Goal: Information Seeking & Learning: Learn about a topic

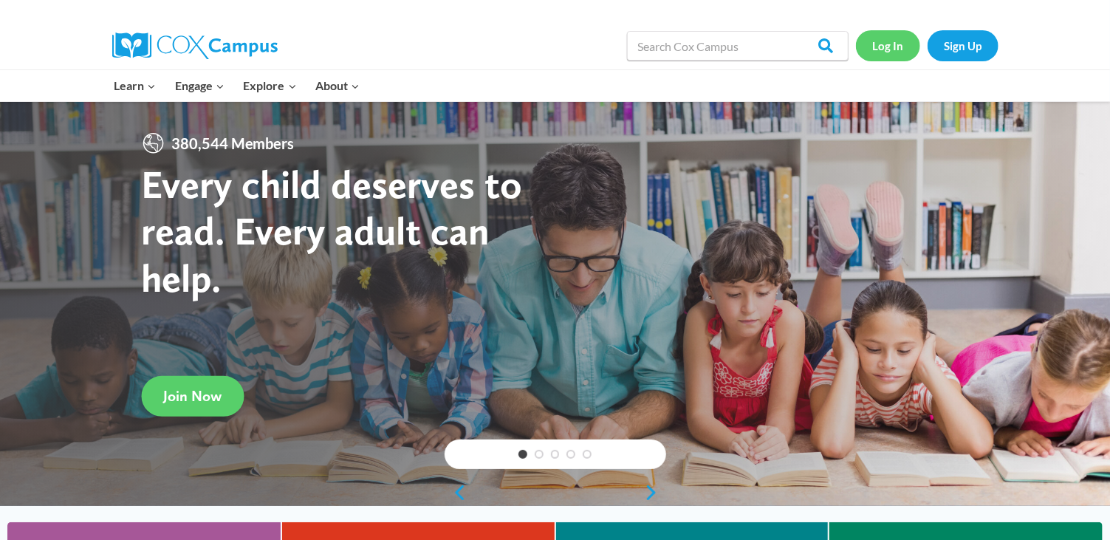
click at [877, 41] on link "Log In" at bounding box center [888, 45] width 64 height 30
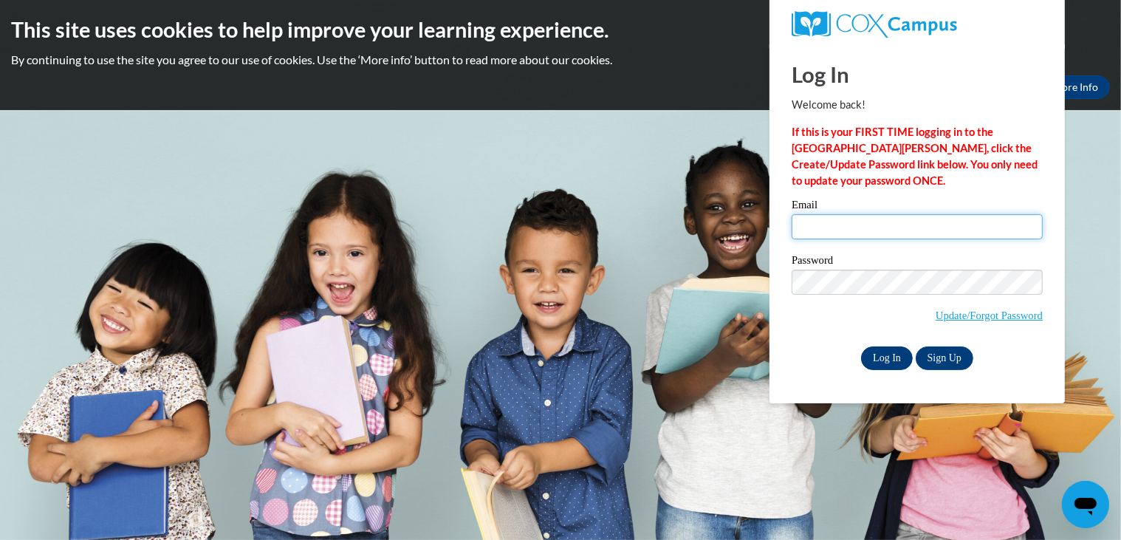
type input "linasmontessori@gmail.com"
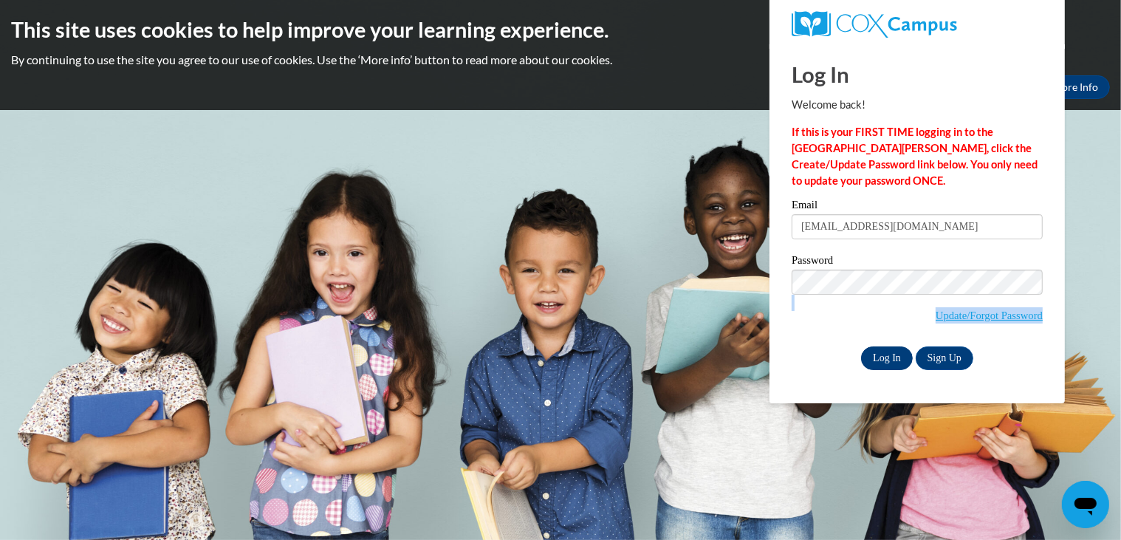
click at [896, 357] on div "Email linasmontessori@gmail.com Password Update/Forgot Password Log In Sign Up …" at bounding box center [917, 284] width 251 height 170
click at [896, 350] on input "Log In" at bounding box center [887, 358] width 52 height 24
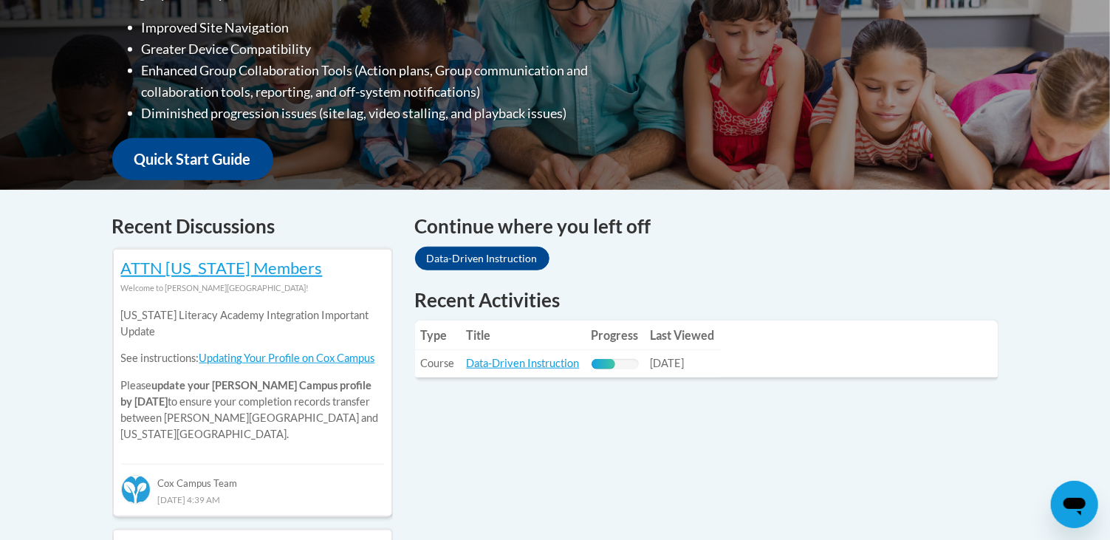
scroll to position [443, 0]
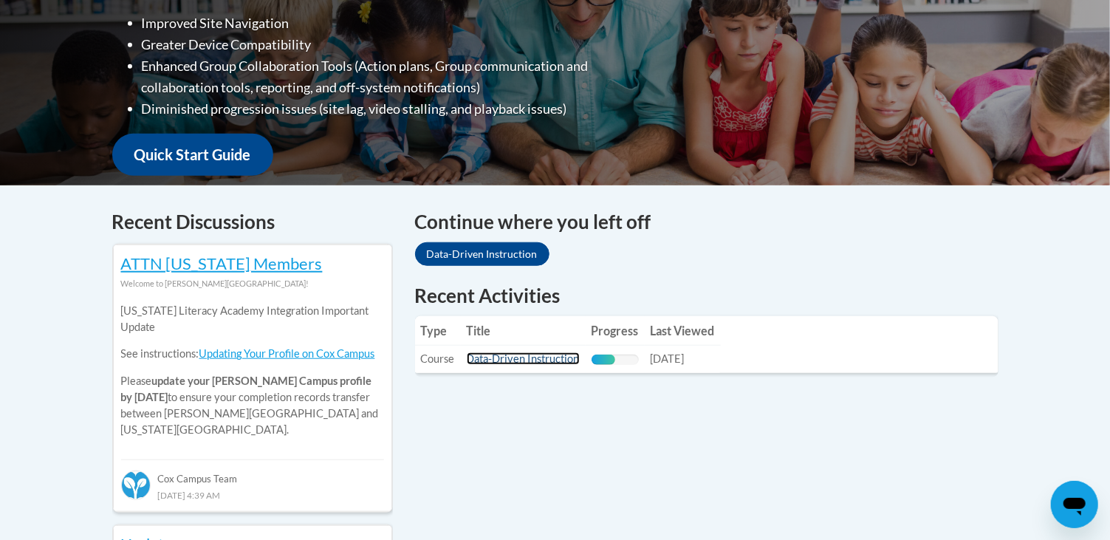
click at [535, 361] on link "Data-Driven Instruction" at bounding box center [523, 358] width 113 height 13
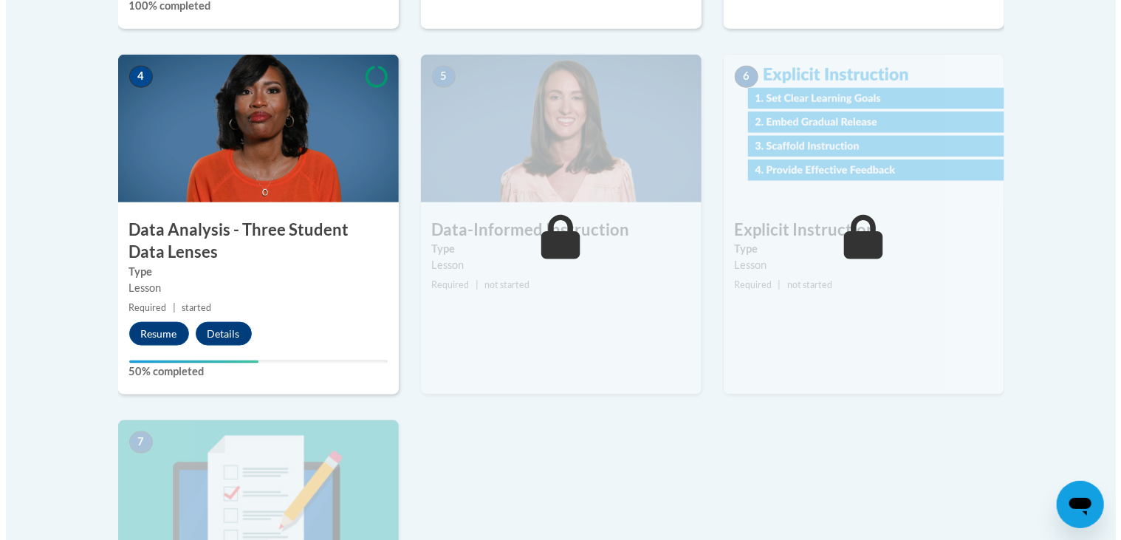
scroll to position [812, 0]
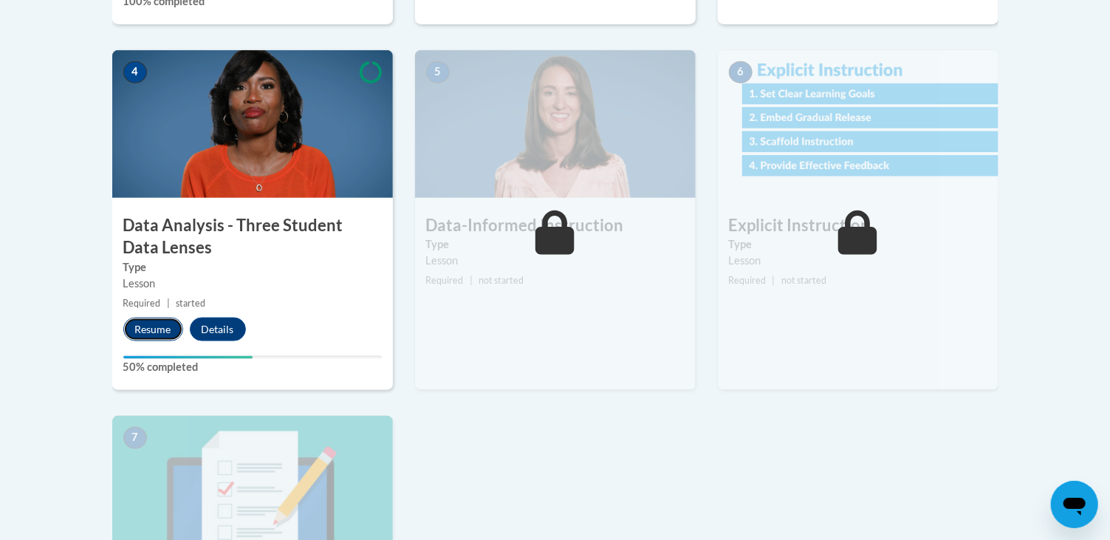
click at [177, 319] on button "Resume" at bounding box center [153, 330] width 60 height 24
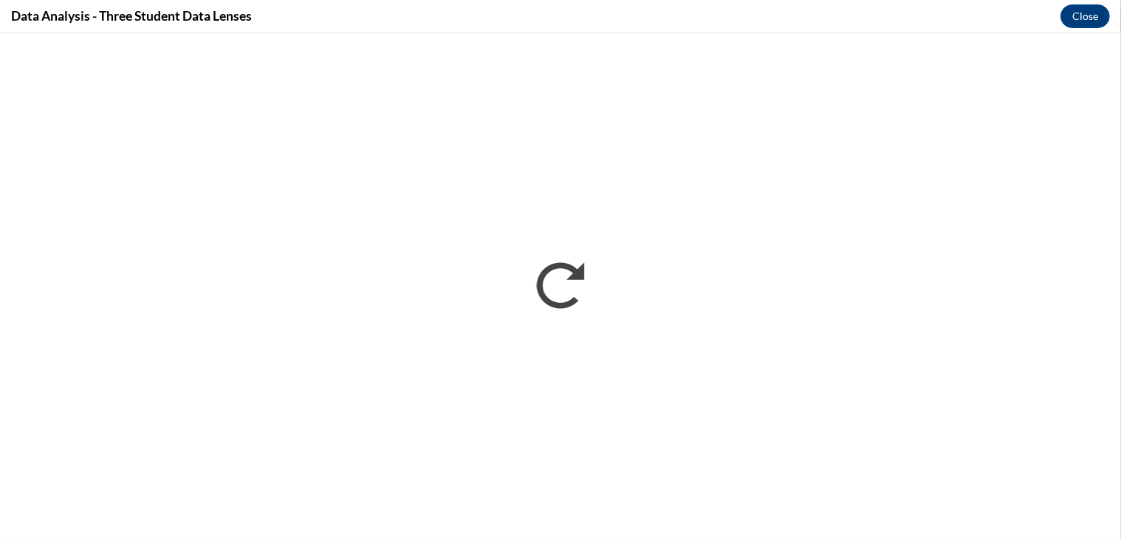
scroll to position [0, 0]
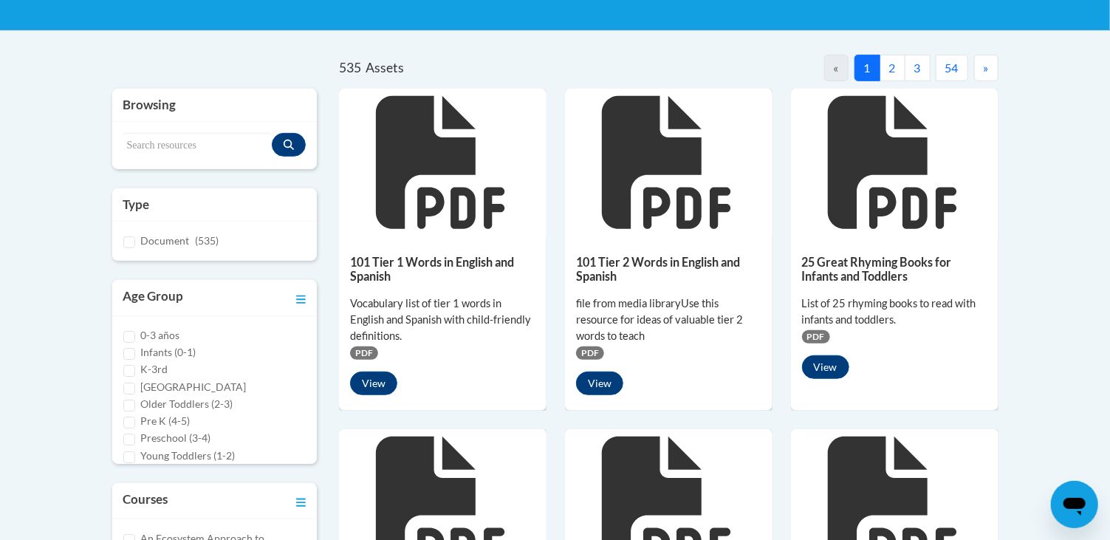
scroll to position [295, 0]
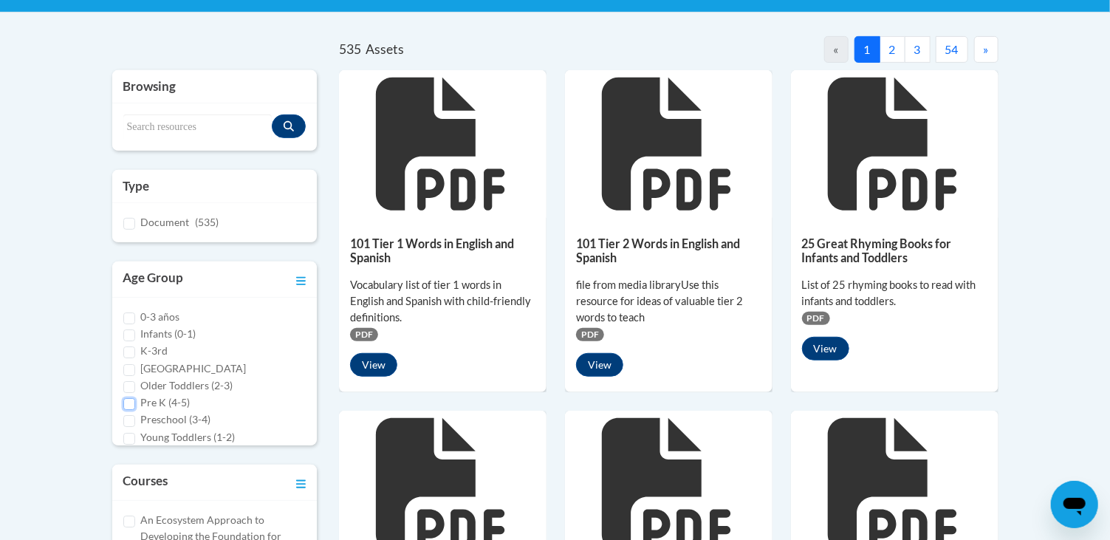
click at [131, 404] on input "Pre K (4-5)" at bounding box center [129, 404] width 12 height 12
checkbox input "true"
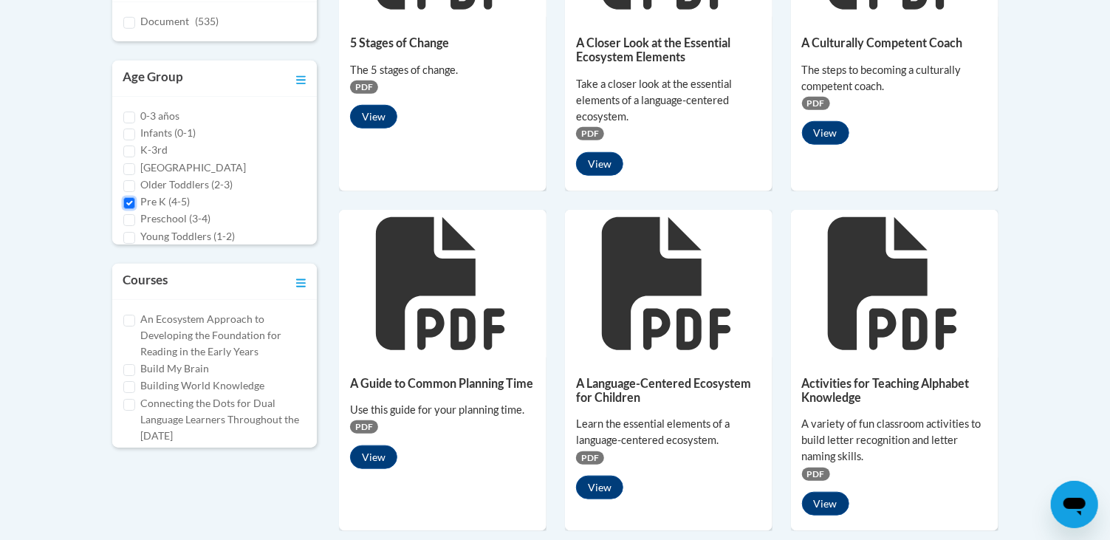
scroll to position [516, 0]
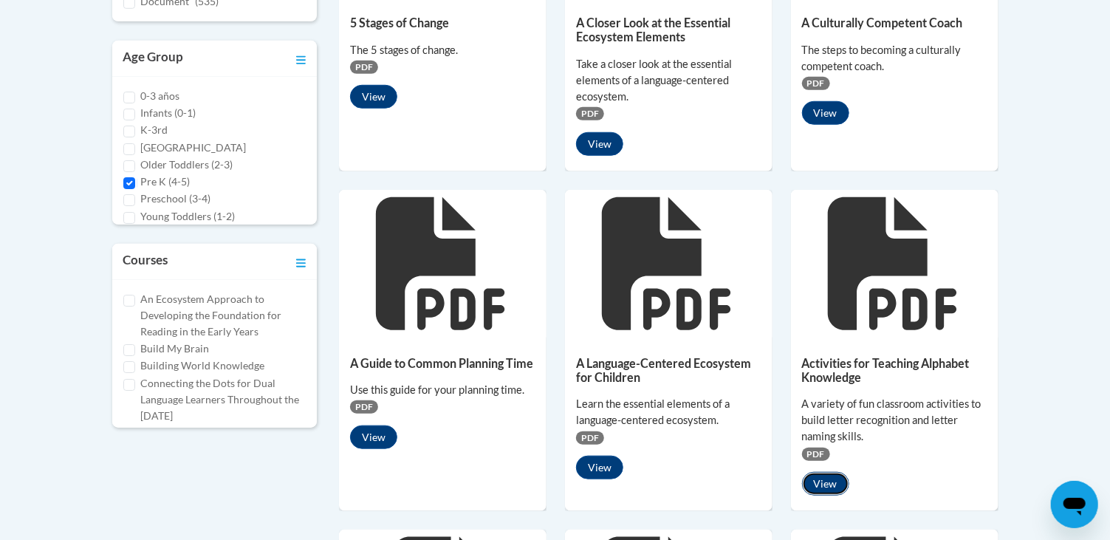
click at [817, 483] on button "View" at bounding box center [825, 484] width 47 height 24
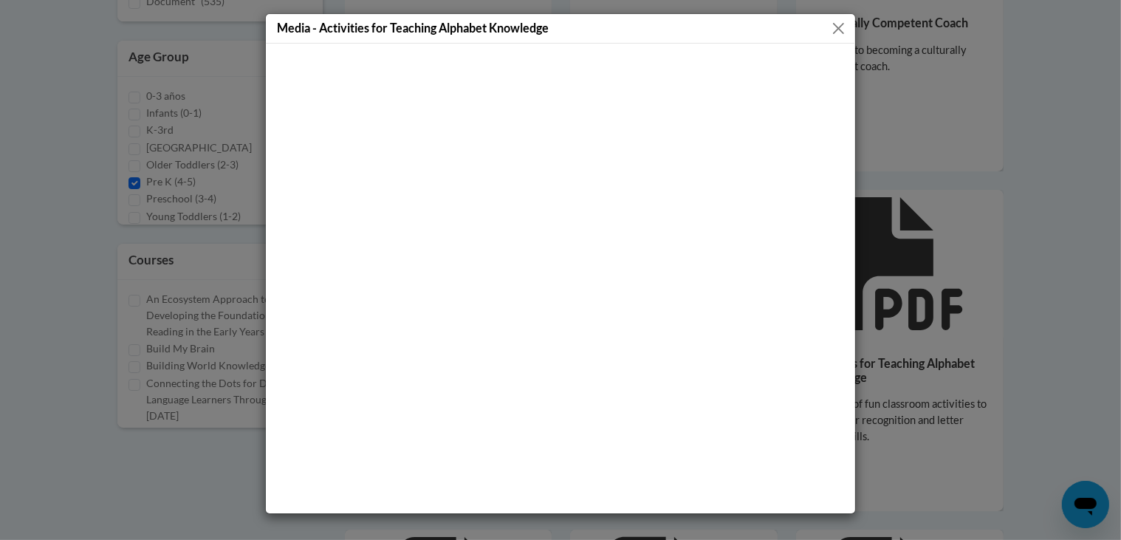
click at [100, 218] on div "Media - Activities for Teaching Alphabet Knowledge" at bounding box center [560, 270] width 1121 height 540
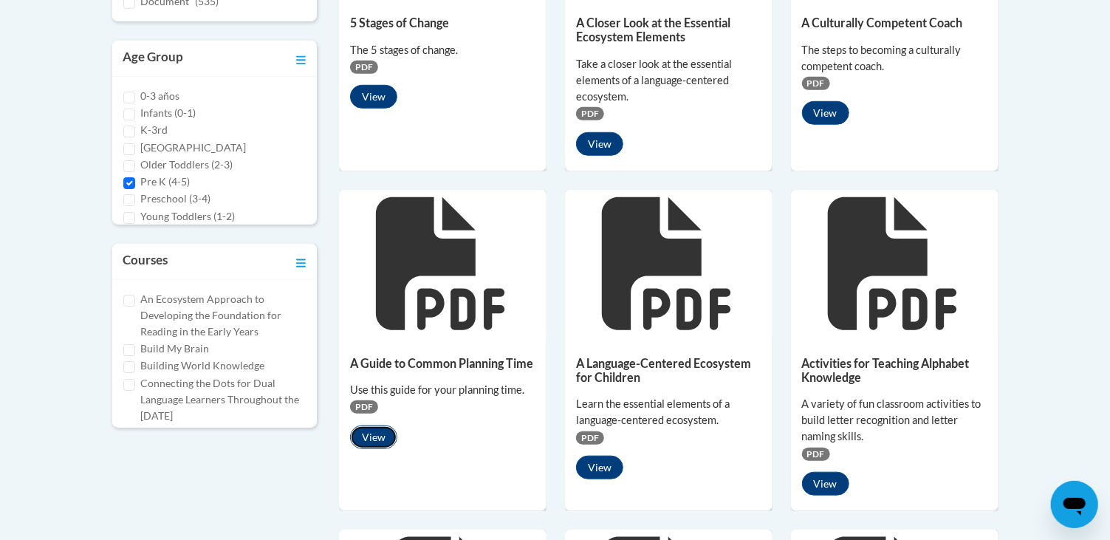
click at [372, 431] on button "View" at bounding box center [373, 437] width 47 height 24
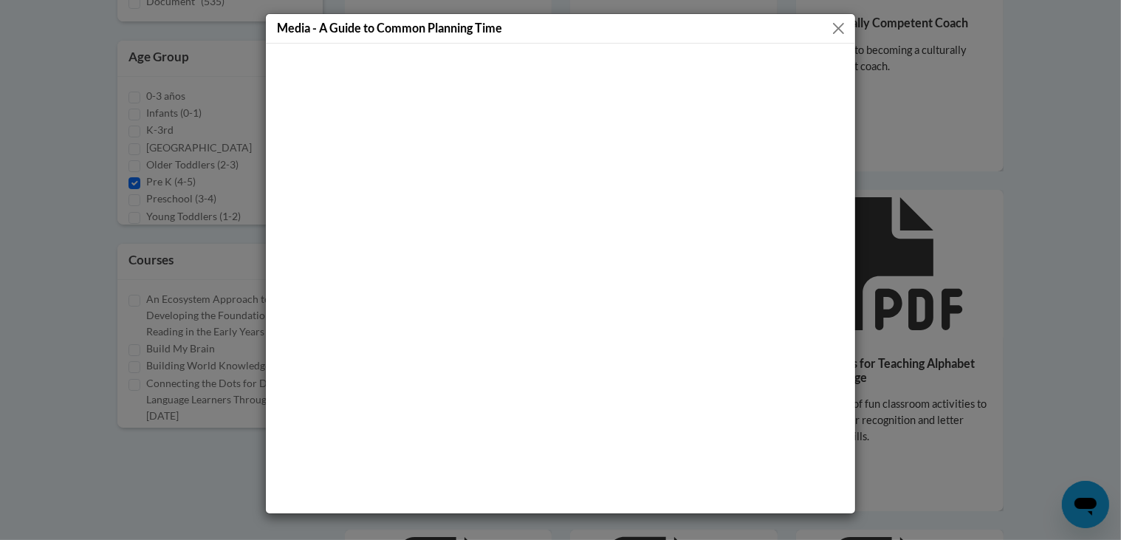
click at [831, 24] on button "Close" at bounding box center [838, 28] width 18 height 18
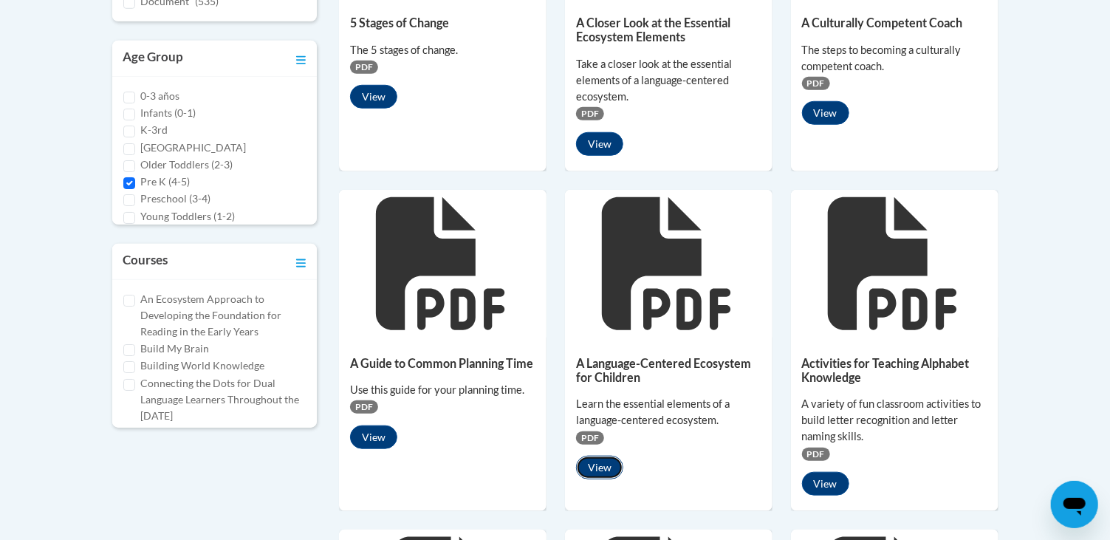
click at [597, 470] on button "View" at bounding box center [599, 468] width 47 height 24
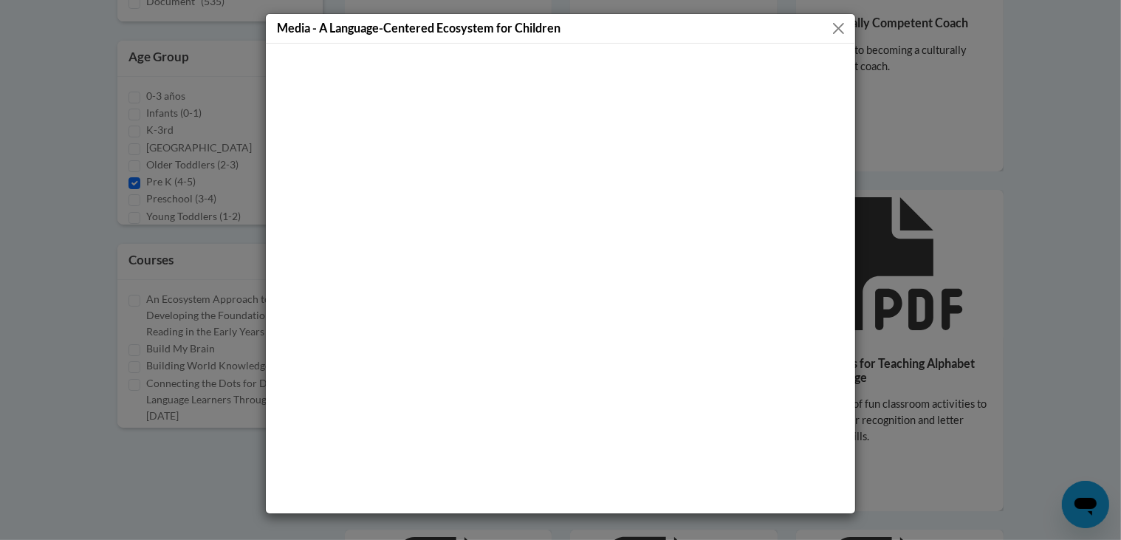
click at [68, 209] on div "Media - A Language-Centered Ecosystem for Children" at bounding box center [560, 270] width 1121 height 540
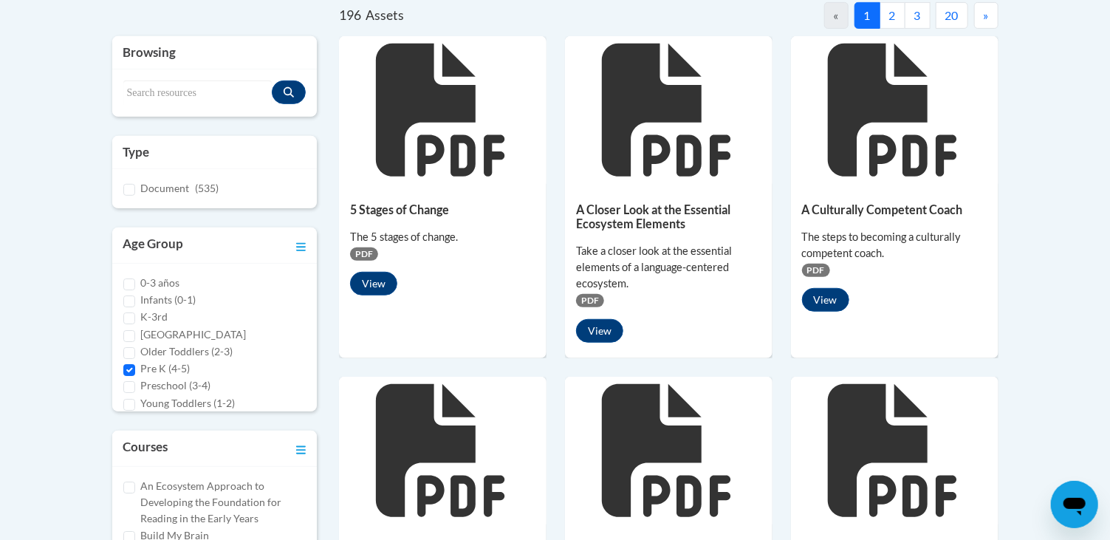
scroll to position [295, 0]
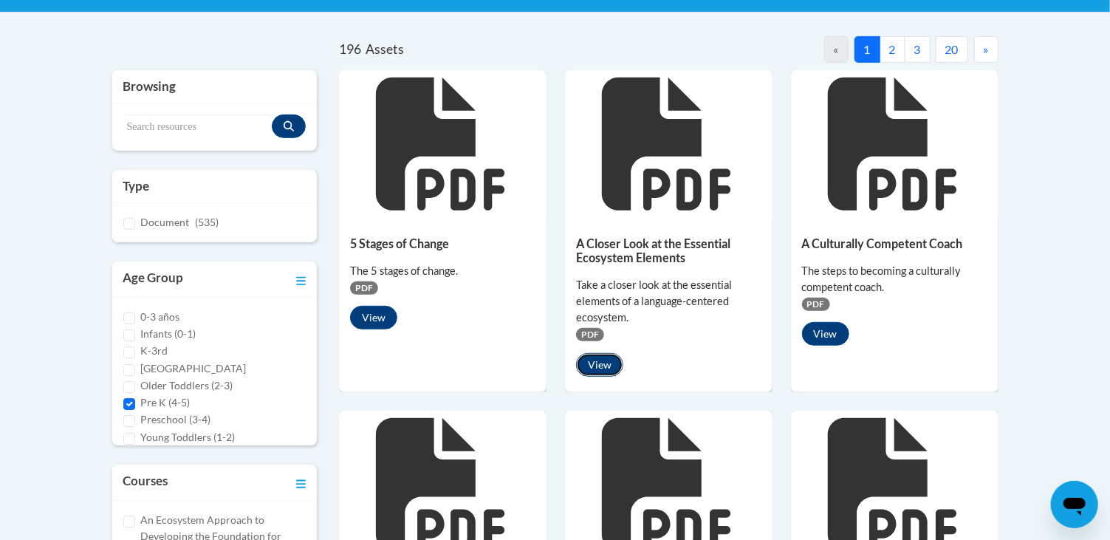
click at [603, 359] on button "View" at bounding box center [599, 365] width 47 height 24
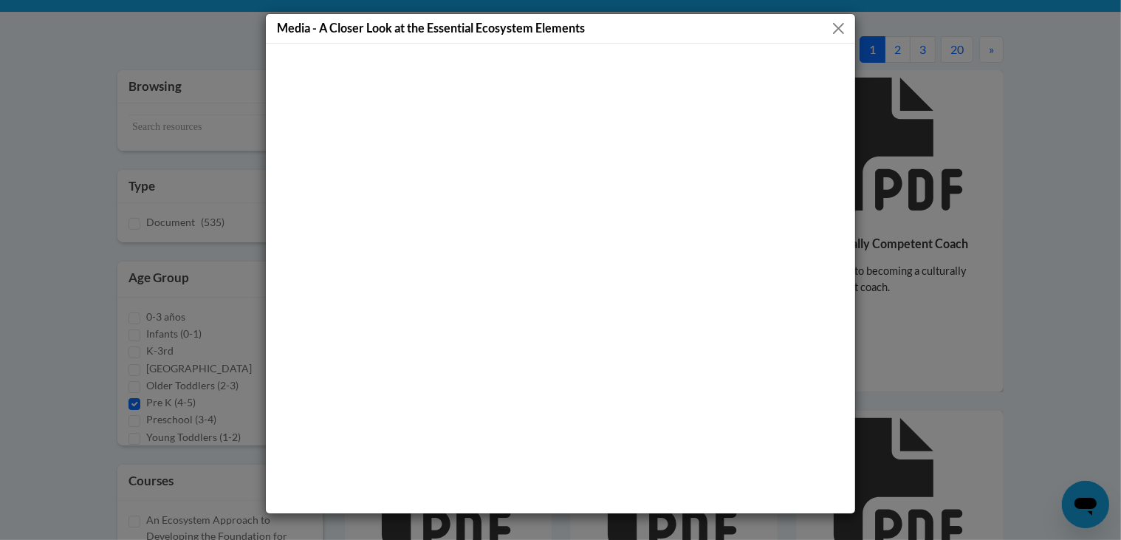
click at [61, 275] on div "Media - A Closer Look at the Essential Ecosystem Elements" at bounding box center [560, 270] width 1121 height 540
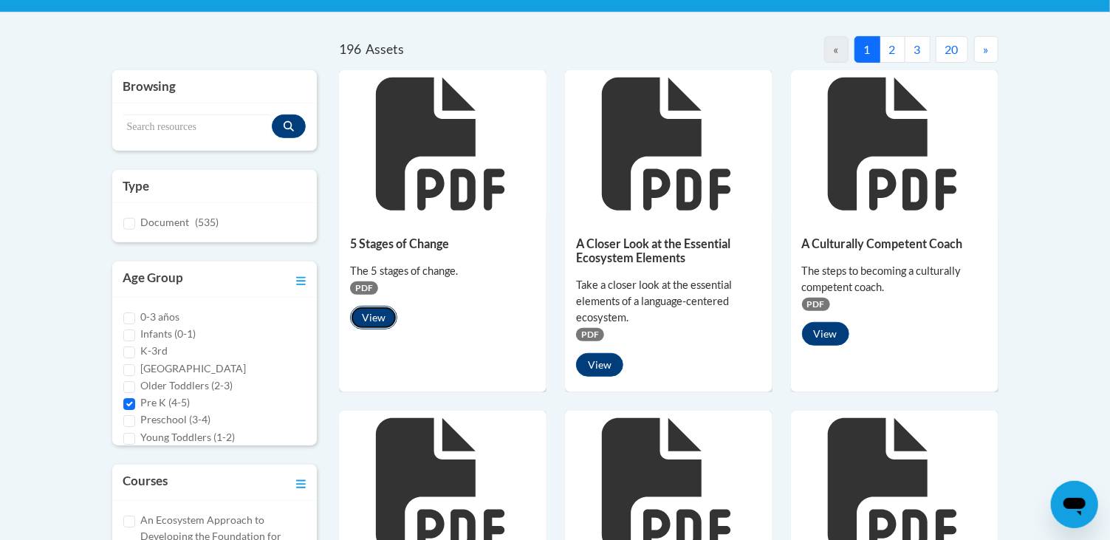
click at [380, 314] on button "View" at bounding box center [373, 318] width 47 height 24
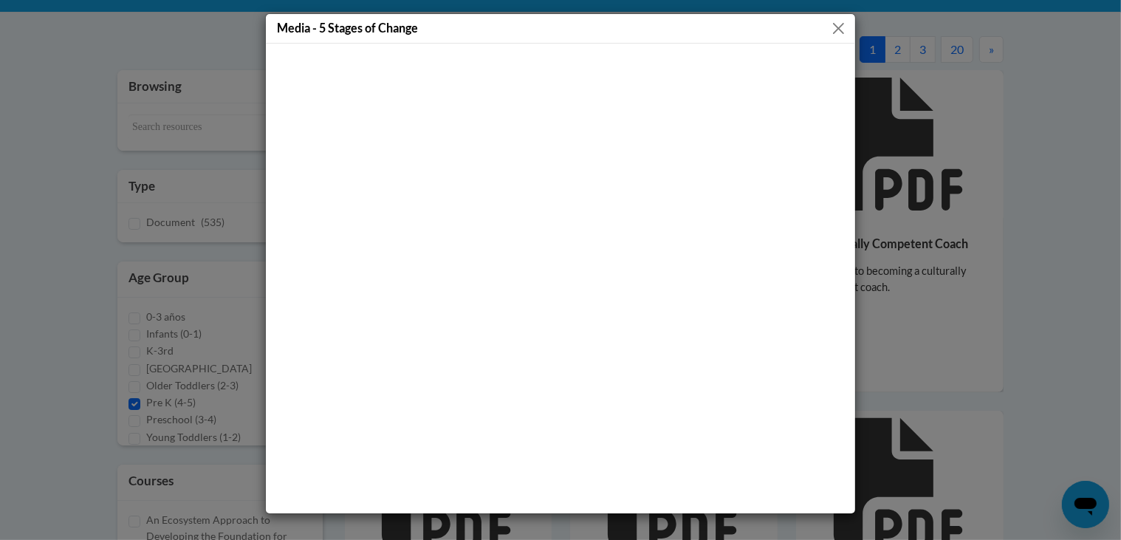
click at [838, 28] on button "Close" at bounding box center [838, 28] width 18 height 18
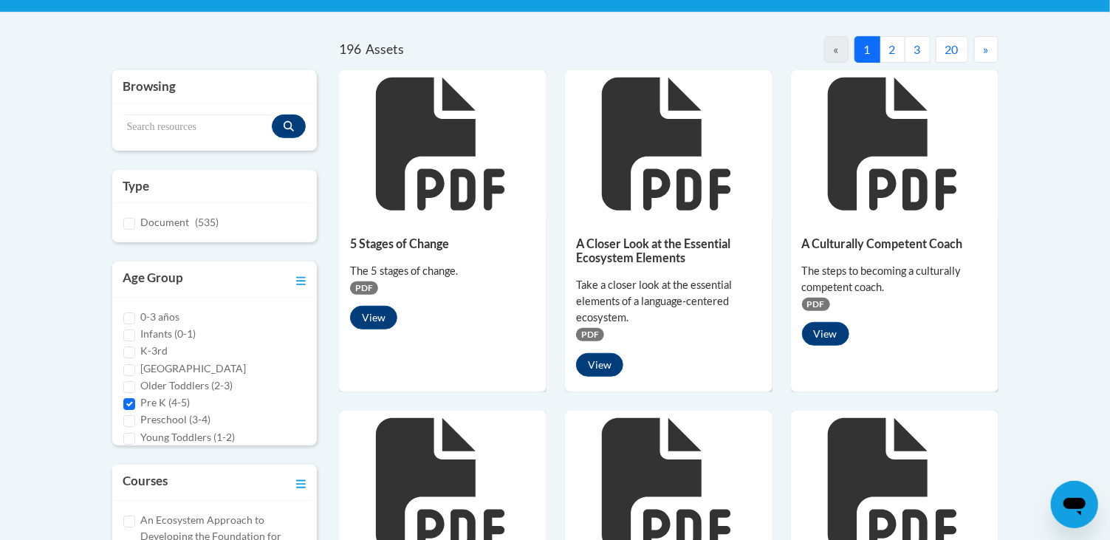
click at [889, 43] on button "2" at bounding box center [893, 49] width 26 height 27
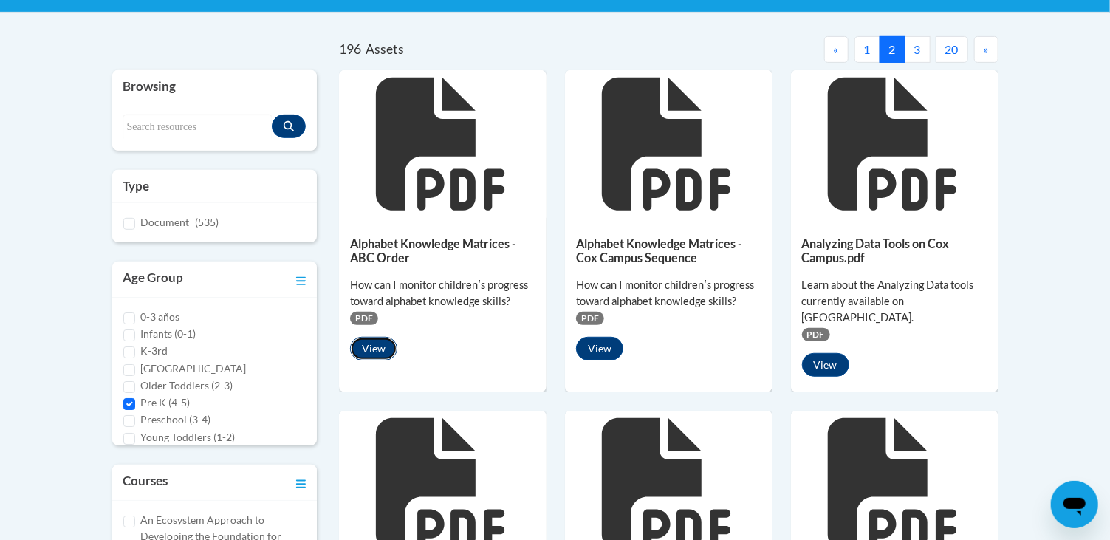
click at [358, 343] on button "View" at bounding box center [373, 349] width 47 height 24
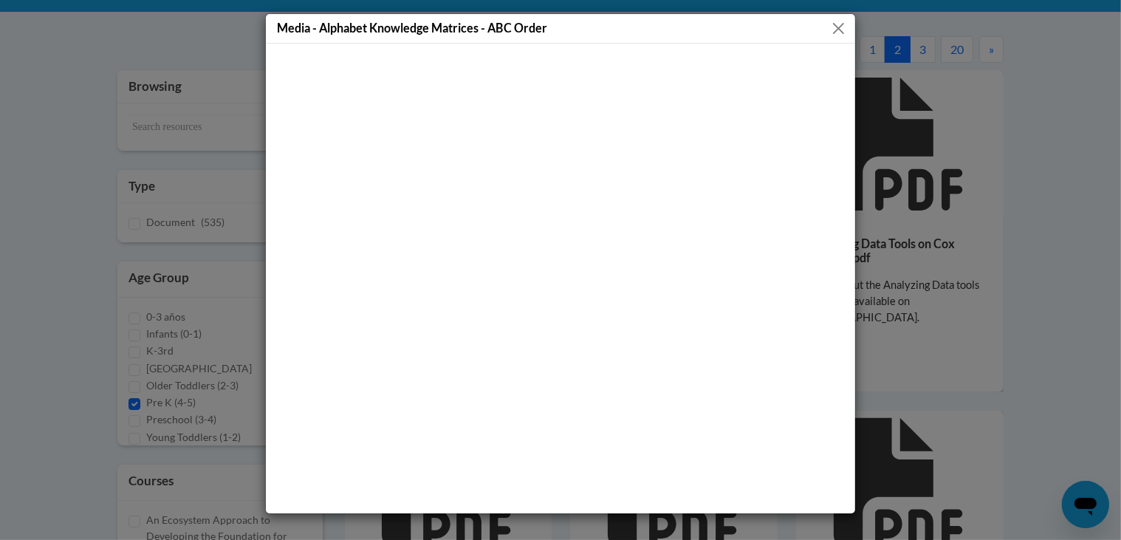
click at [573, 47] on div at bounding box center [560, 279] width 589 height 470
click at [842, 27] on button "Close" at bounding box center [838, 28] width 18 height 18
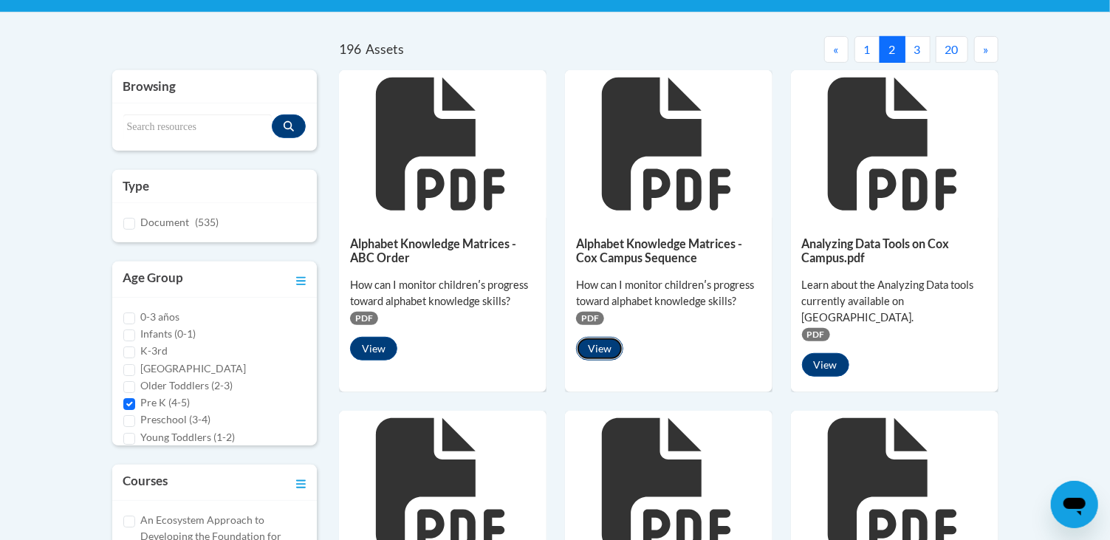
click at [595, 352] on button "View" at bounding box center [599, 349] width 47 height 24
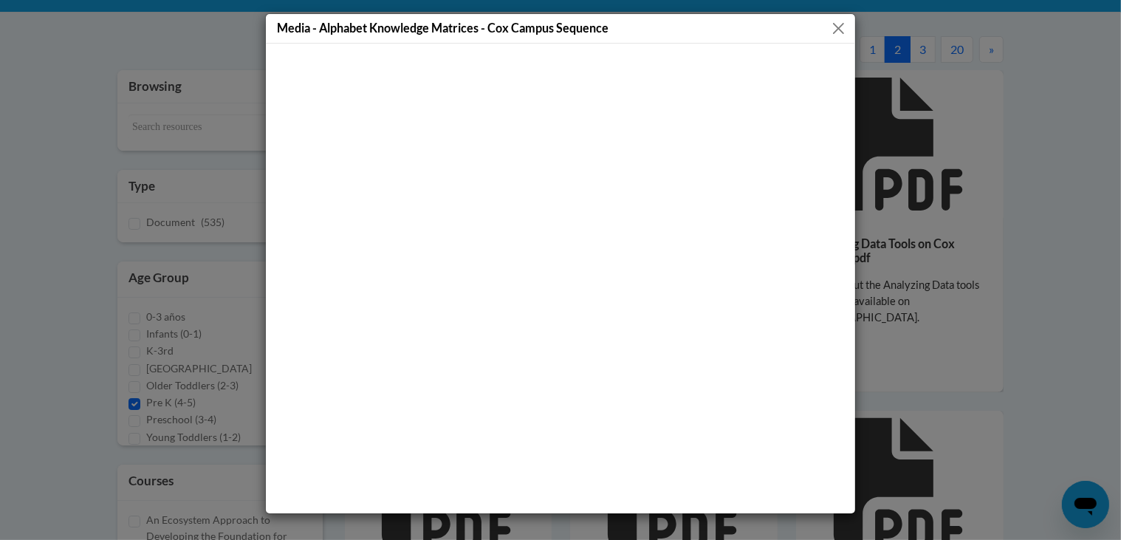
click at [839, 20] on button "Close" at bounding box center [838, 28] width 18 height 18
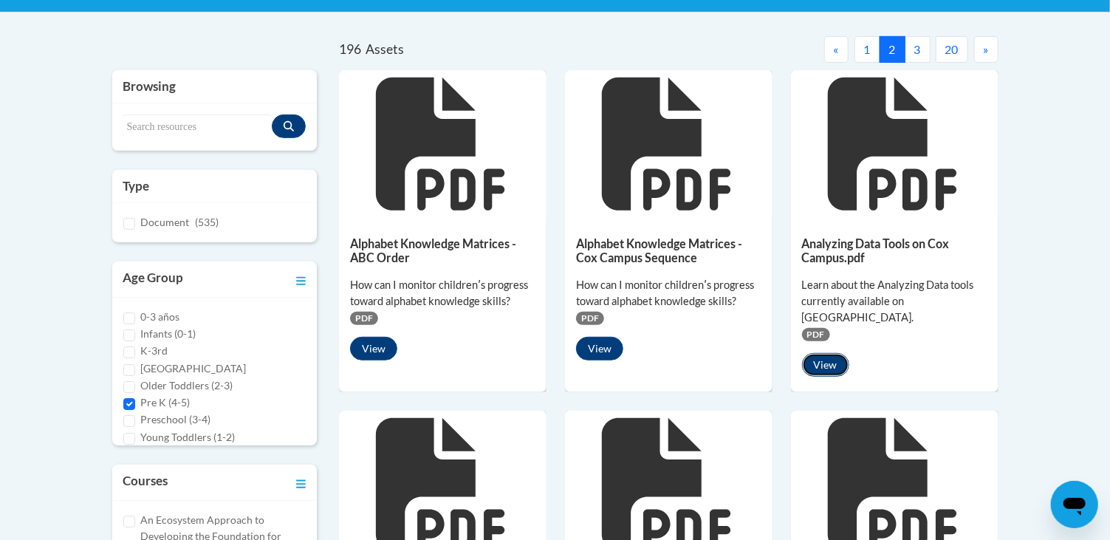
click at [821, 353] on button "View" at bounding box center [825, 365] width 47 height 24
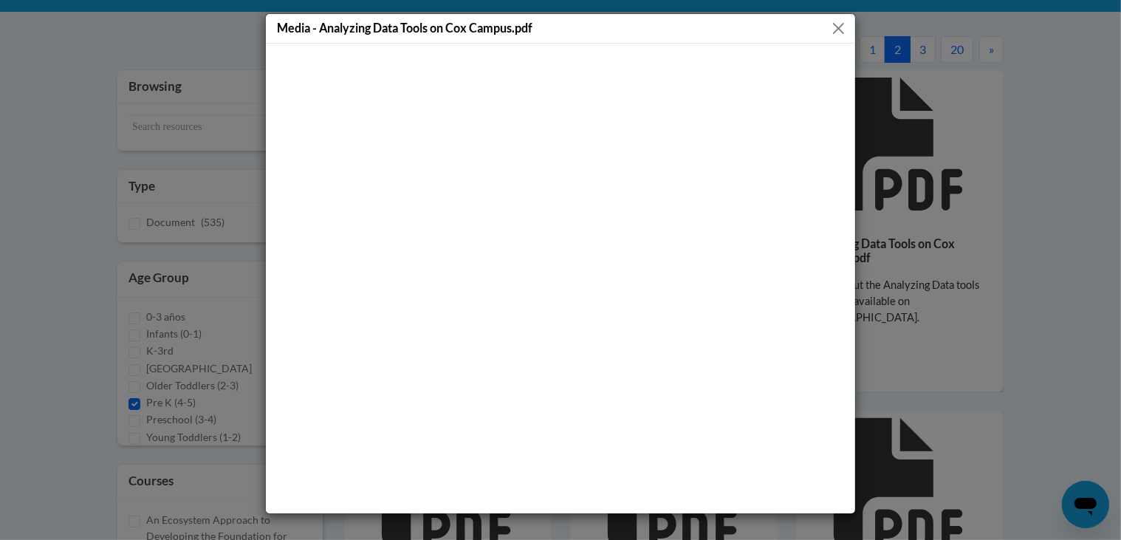
click at [841, 20] on button "Close" at bounding box center [838, 28] width 18 height 18
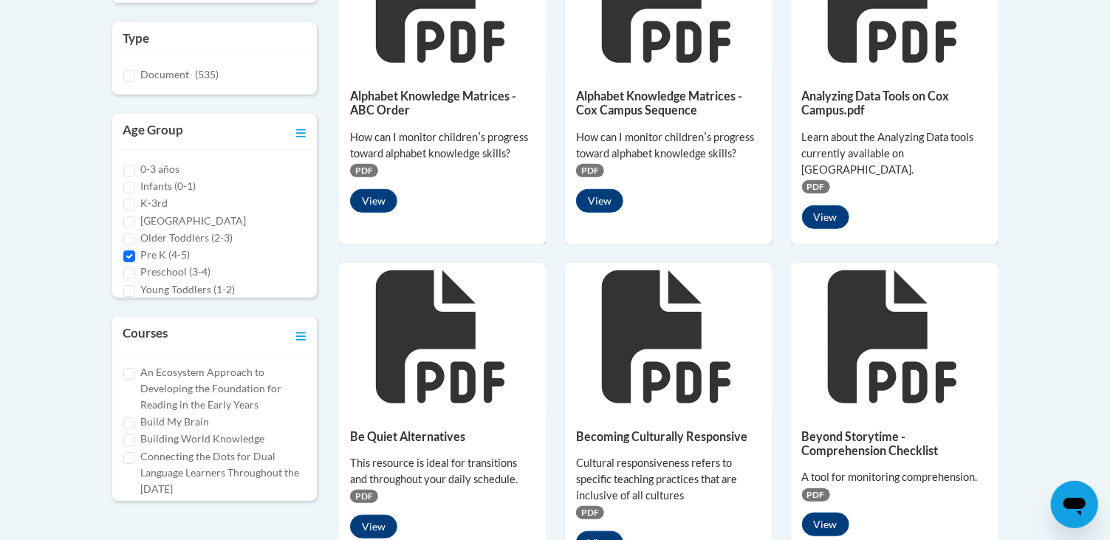
scroll to position [516, 0]
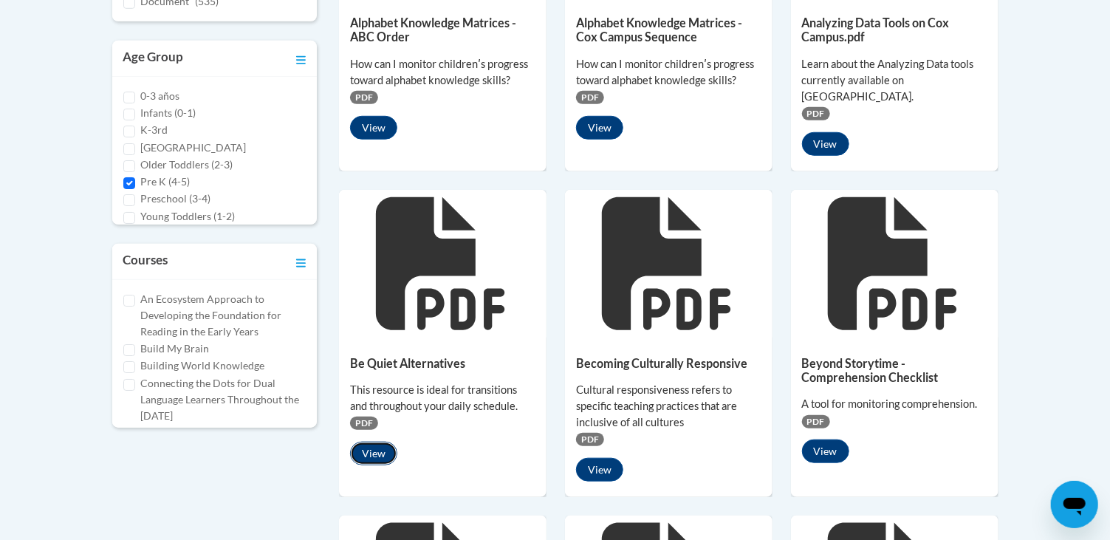
click at [357, 442] on button "View" at bounding box center [373, 454] width 47 height 24
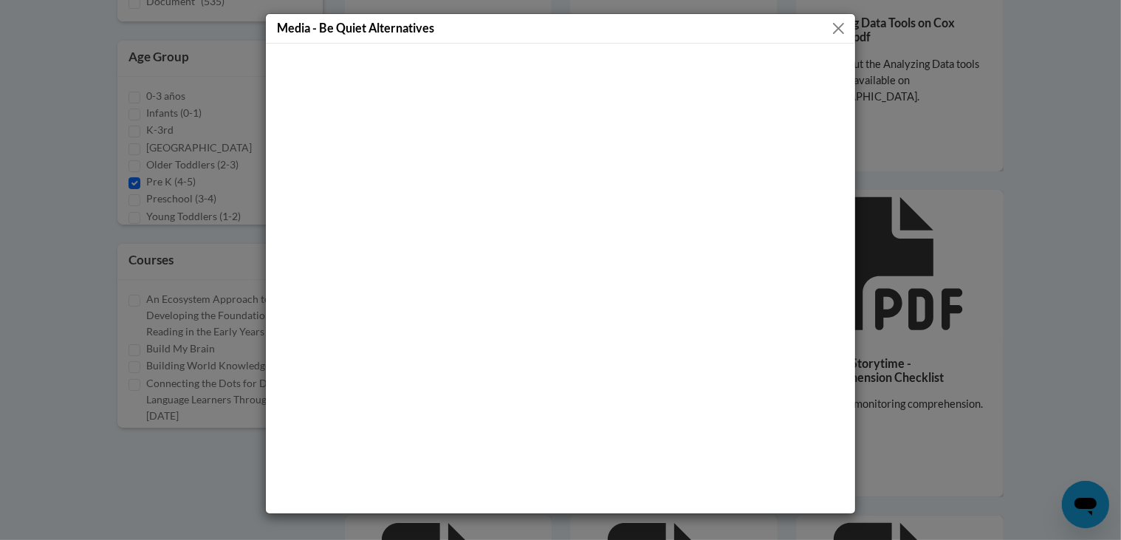
click at [835, 29] on button "Close" at bounding box center [838, 28] width 18 height 18
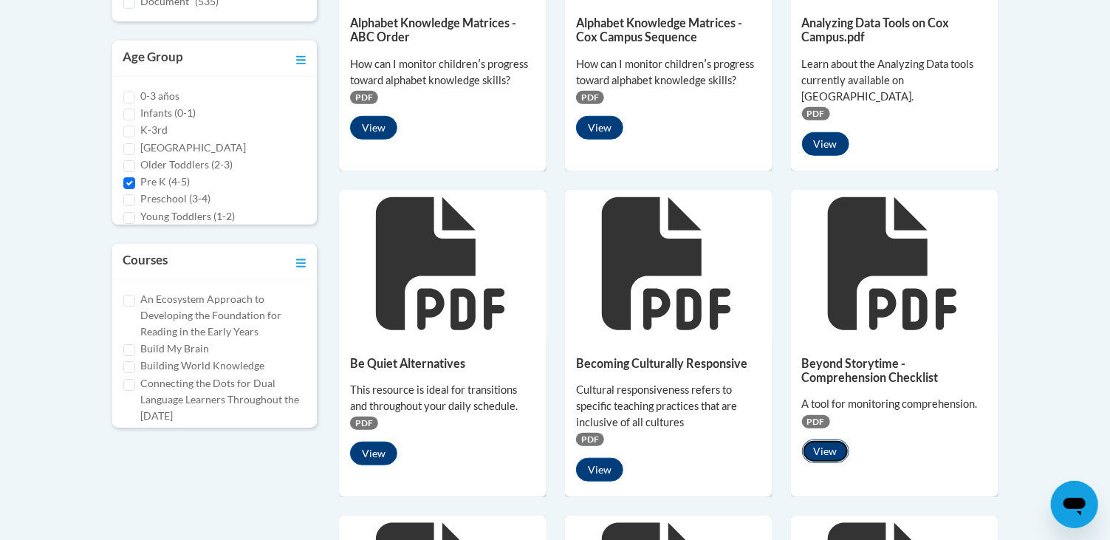
click at [821, 439] on button "View" at bounding box center [825, 451] width 47 height 24
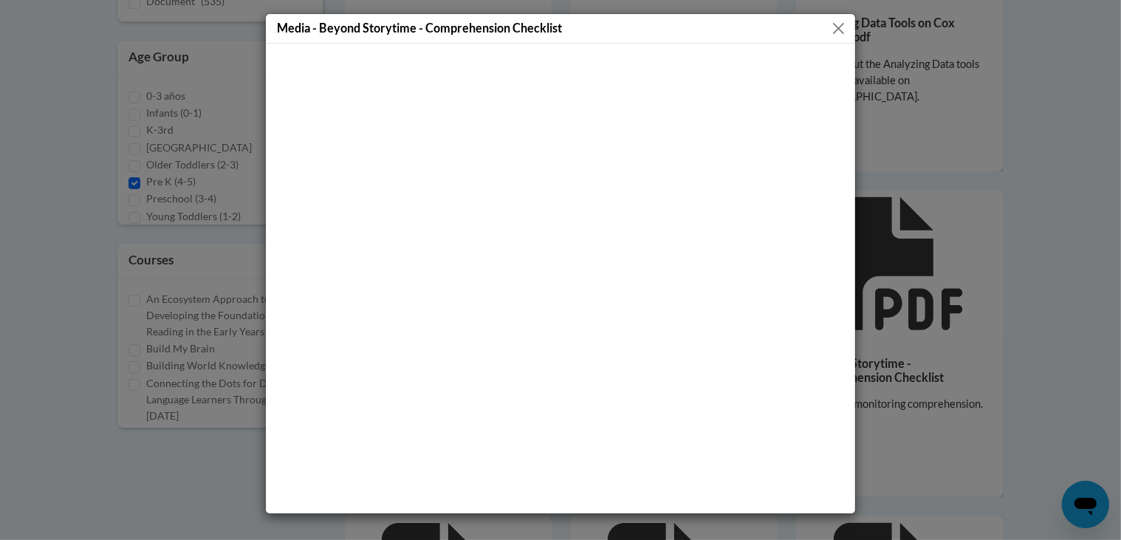
click at [843, 20] on button "Close" at bounding box center [838, 28] width 18 height 18
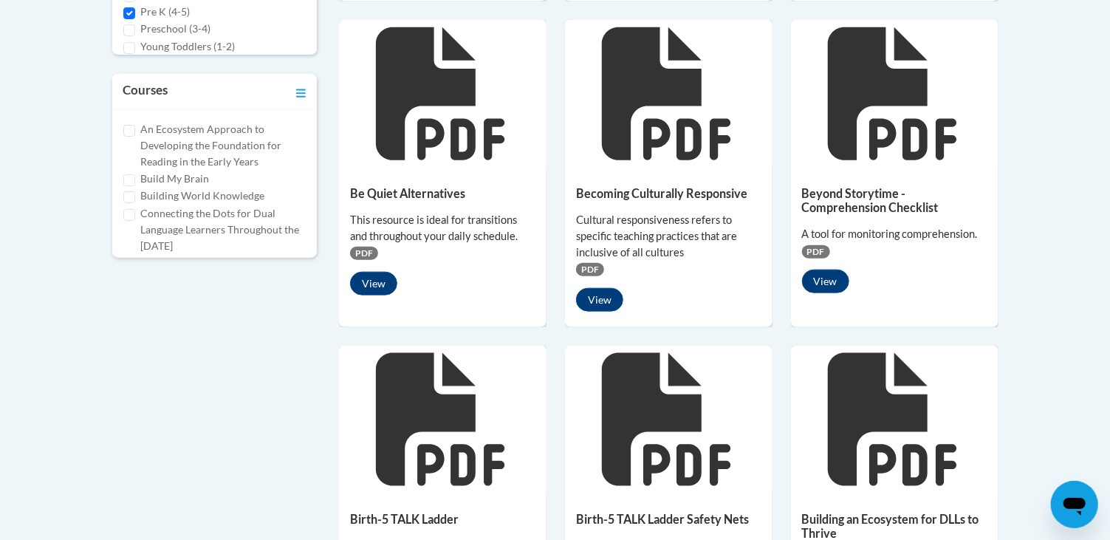
scroll to position [812, 0]
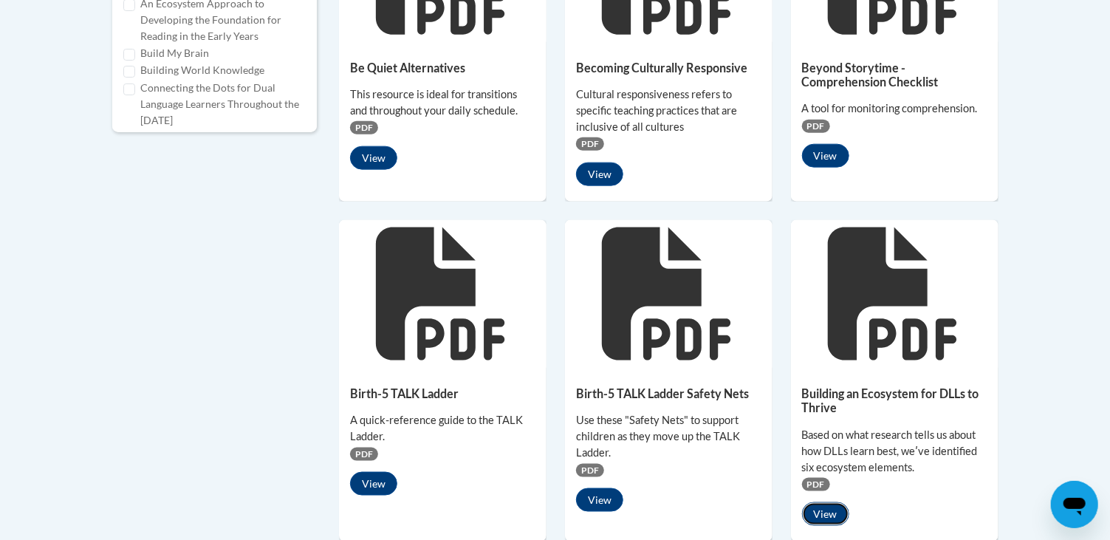
click at [828, 502] on button "View" at bounding box center [825, 514] width 47 height 24
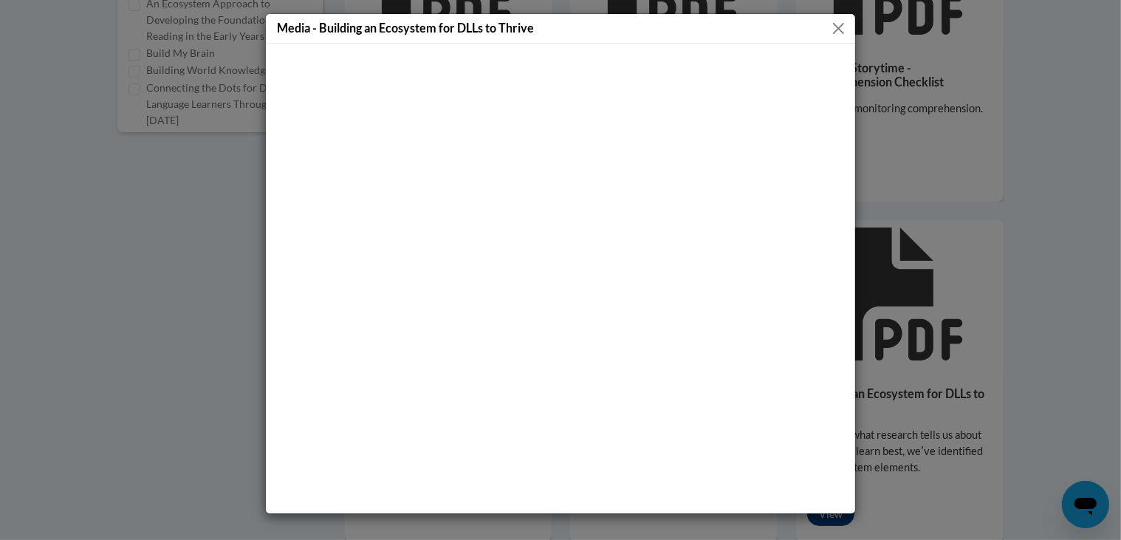
click at [838, 26] on button "Close" at bounding box center [838, 28] width 18 height 18
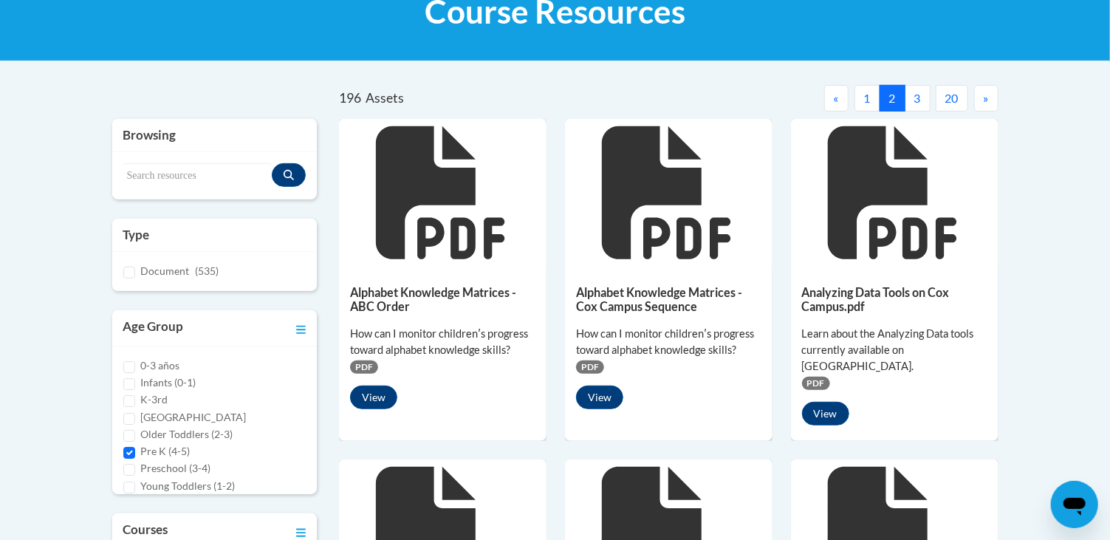
scroll to position [0, 0]
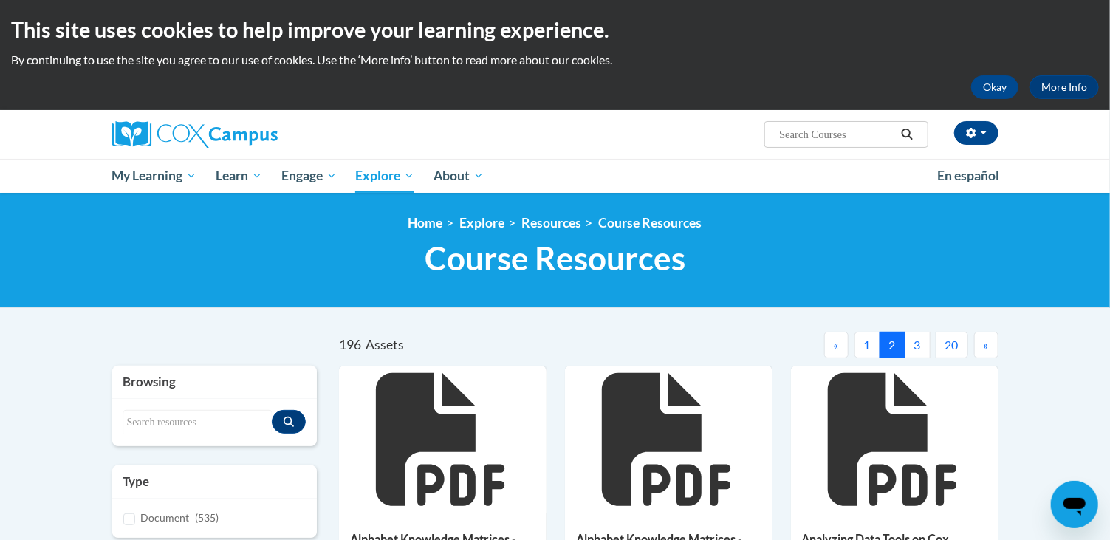
click at [922, 338] on button "3" at bounding box center [918, 345] width 26 height 27
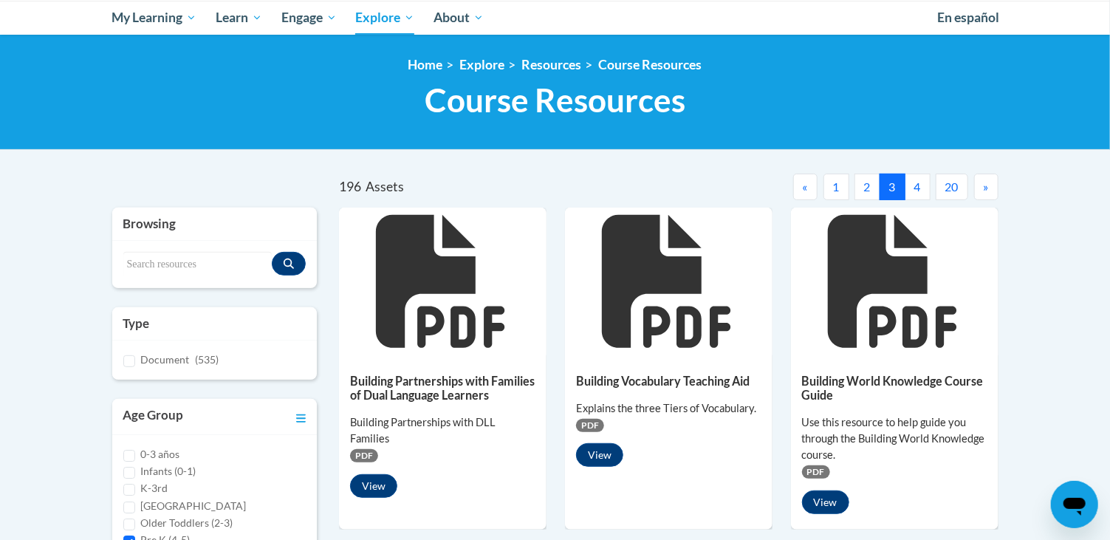
scroll to position [369, 0]
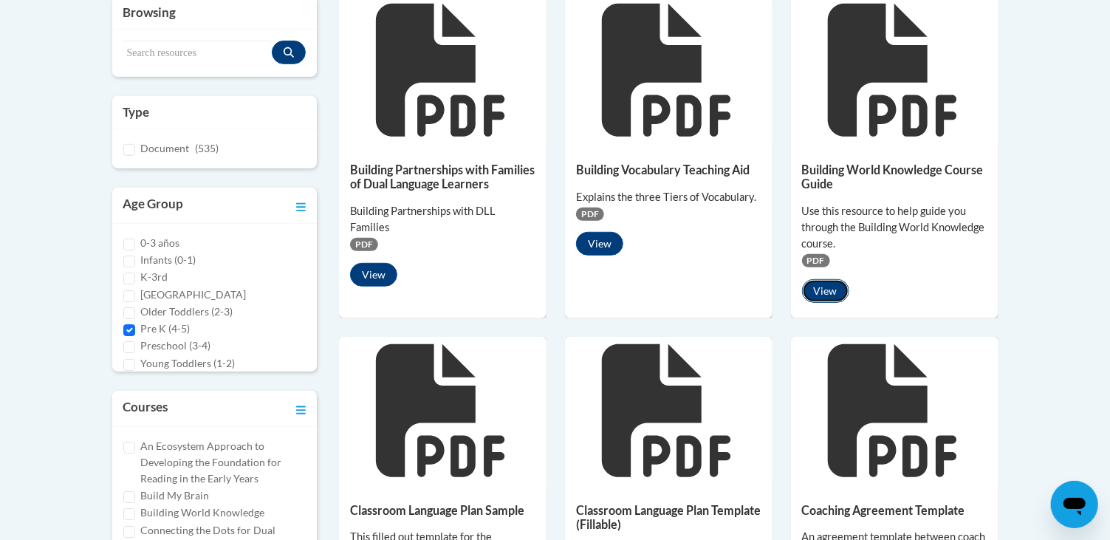
click at [830, 288] on button "View" at bounding box center [825, 291] width 47 height 24
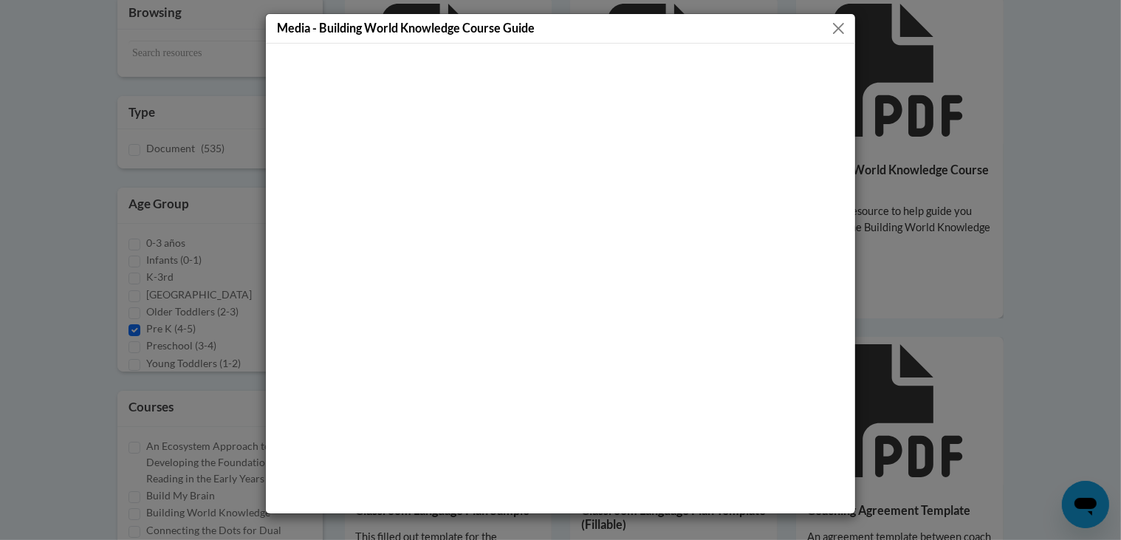
click at [840, 27] on button "Close" at bounding box center [838, 28] width 18 height 18
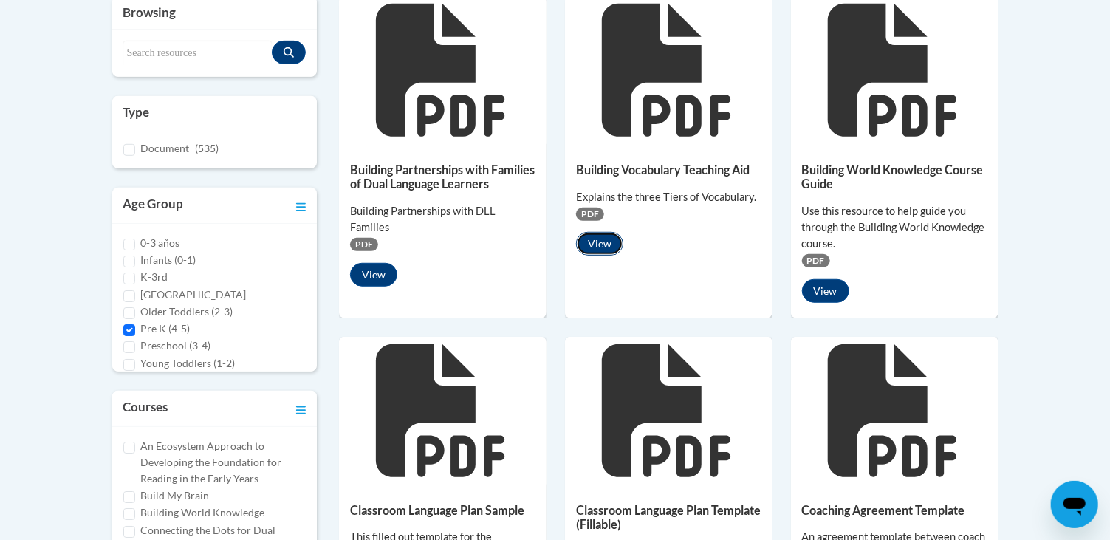
click at [604, 236] on button "View" at bounding box center [599, 244] width 47 height 24
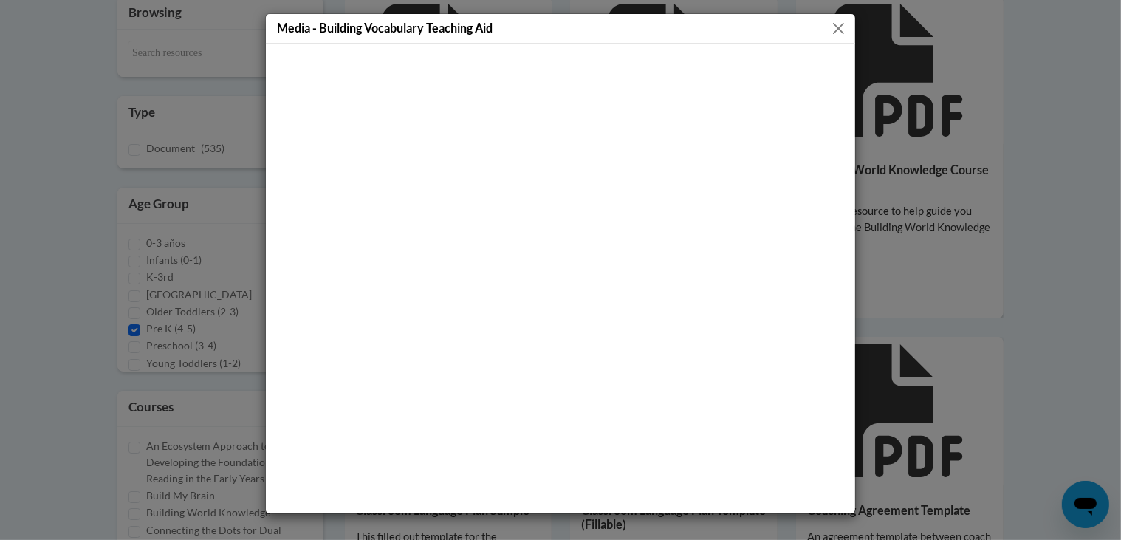
click at [842, 29] on button "Close" at bounding box center [838, 28] width 18 height 18
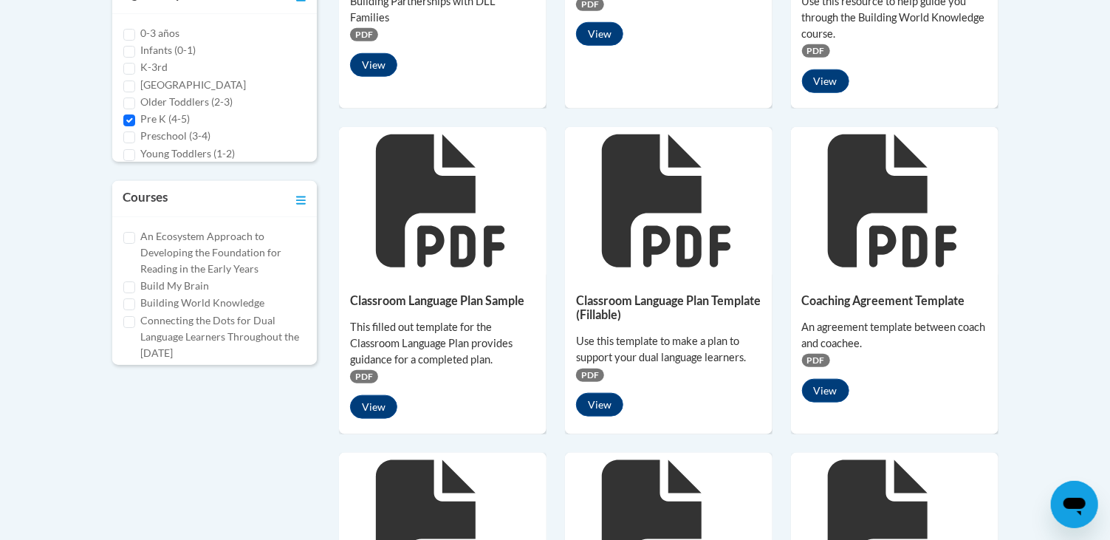
scroll to position [591, 0]
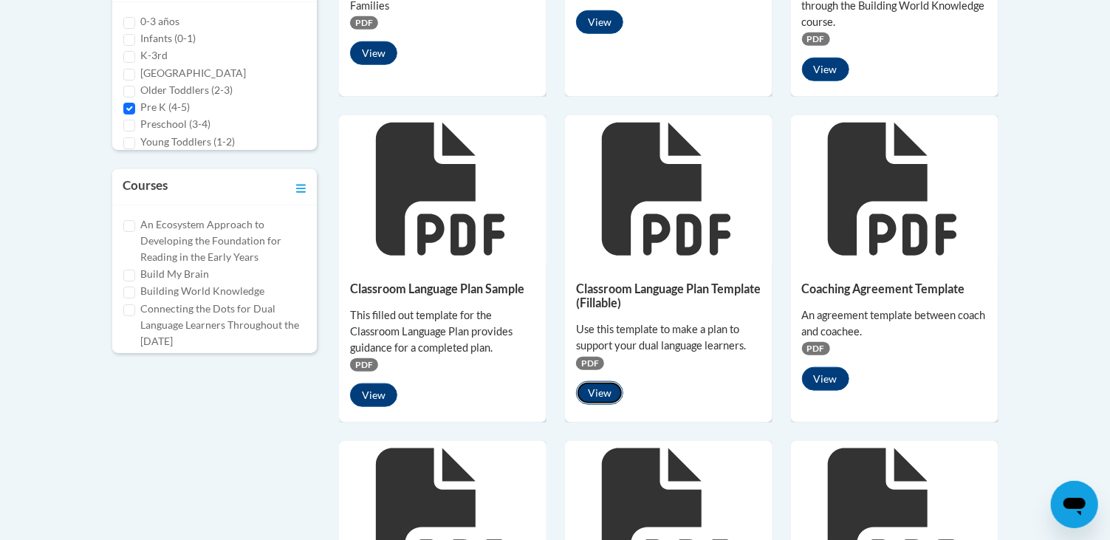
click at [601, 386] on button "View" at bounding box center [599, 393] width 47 height 24
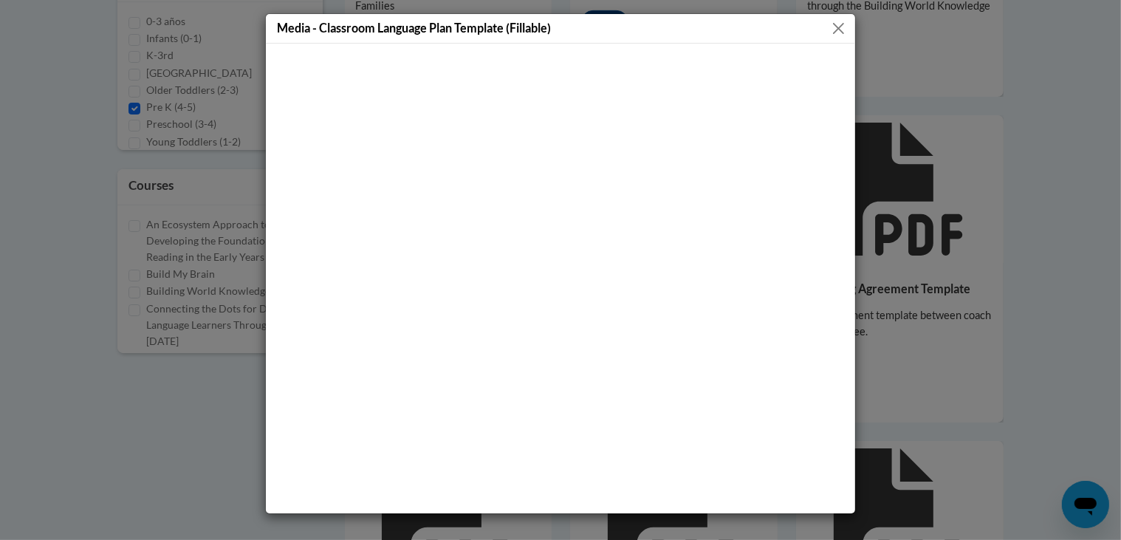
click at [838, 30] on button "Close" at bounding box center [838, 28] width 18 height 18
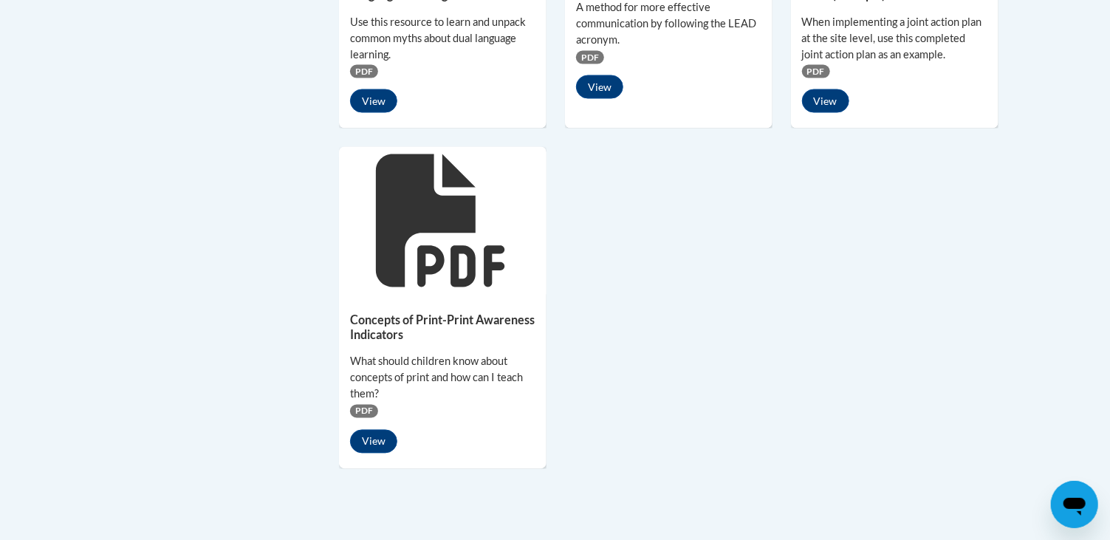
scroll to position [1329, 0]
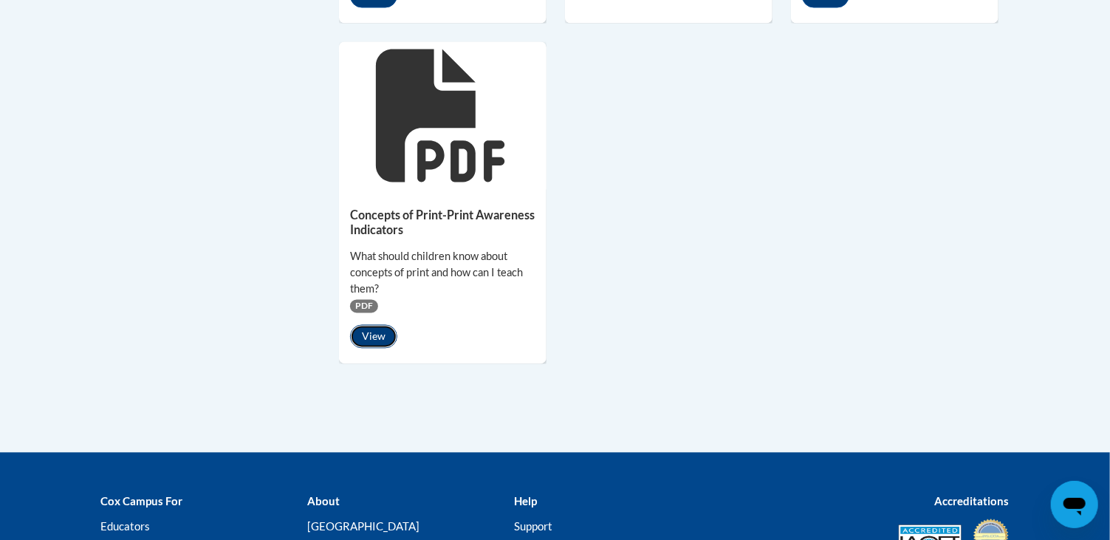
click at [360, 329] on button "View" at bounding box center [373, 337] width 47 height 24
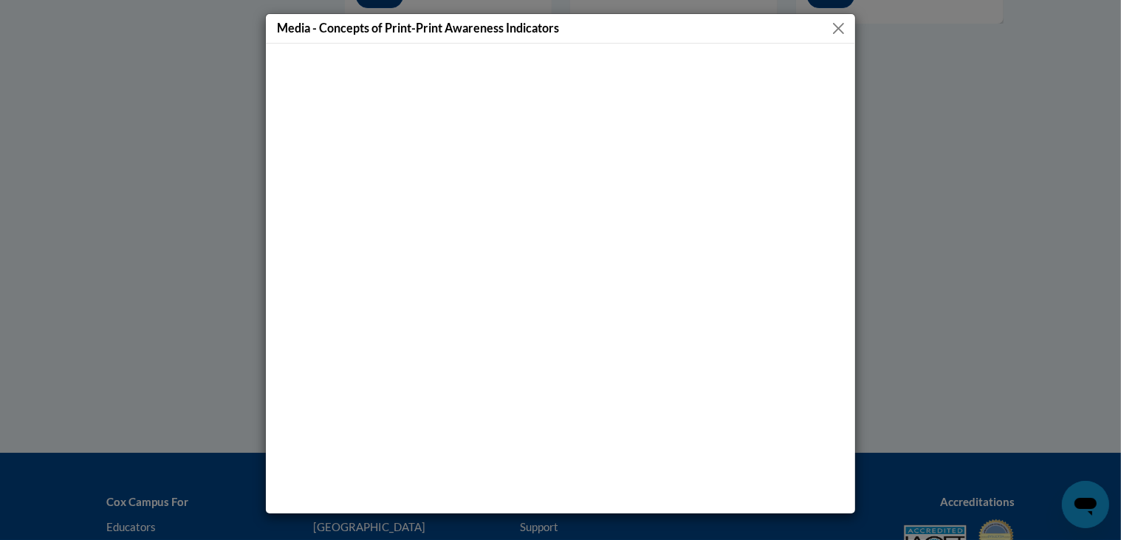
click at [841, 26] on button "Close" at bounding box center [838, 28] width 18 height 18
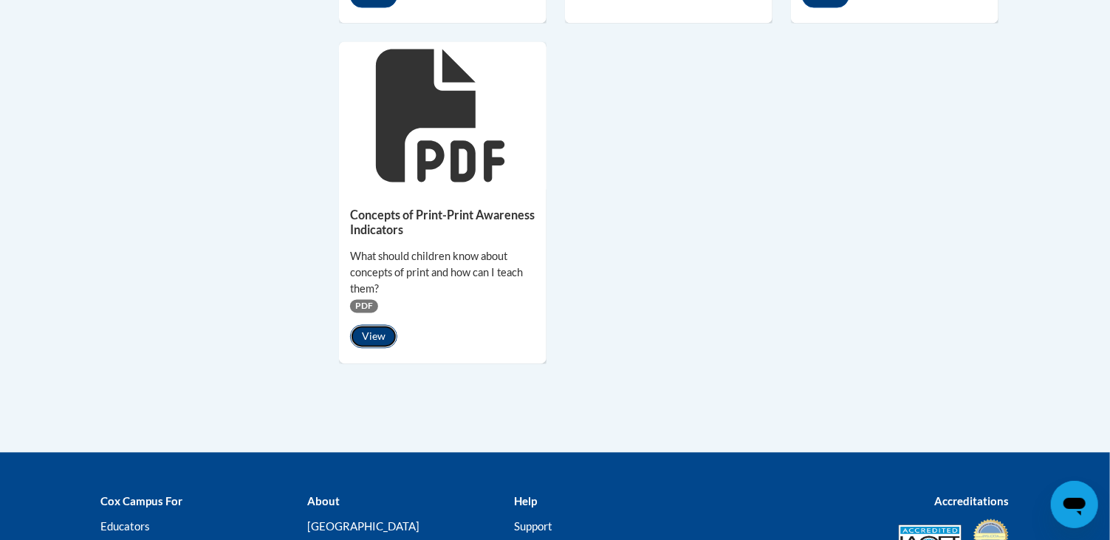
click at [372, 336] on button "View" at bounding box center [373, 337] width 47 height 24
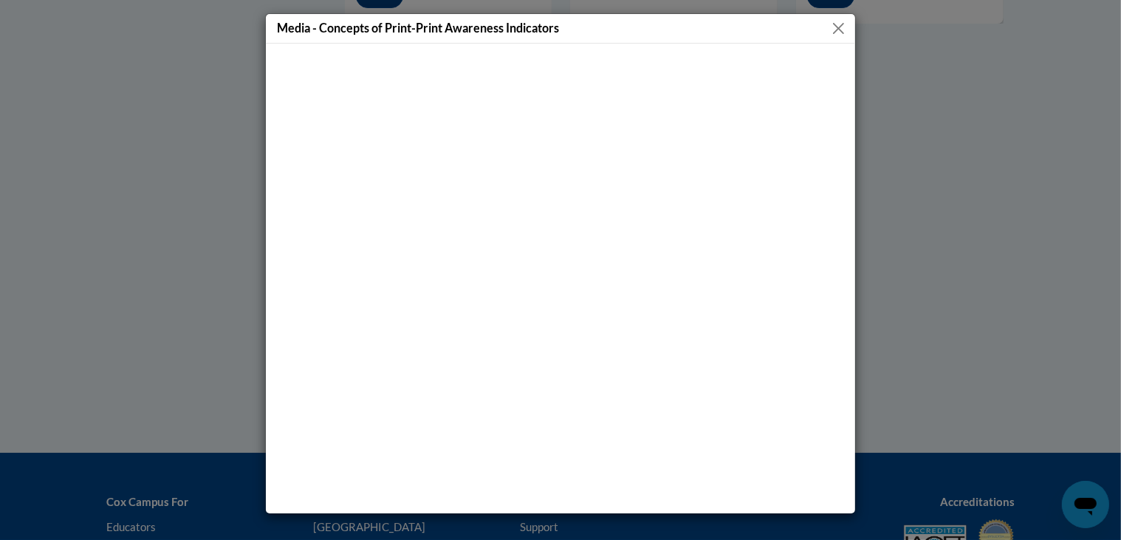
click at [843, 22] on button "Close" at bounding box center [838, 28] width 18 height 18
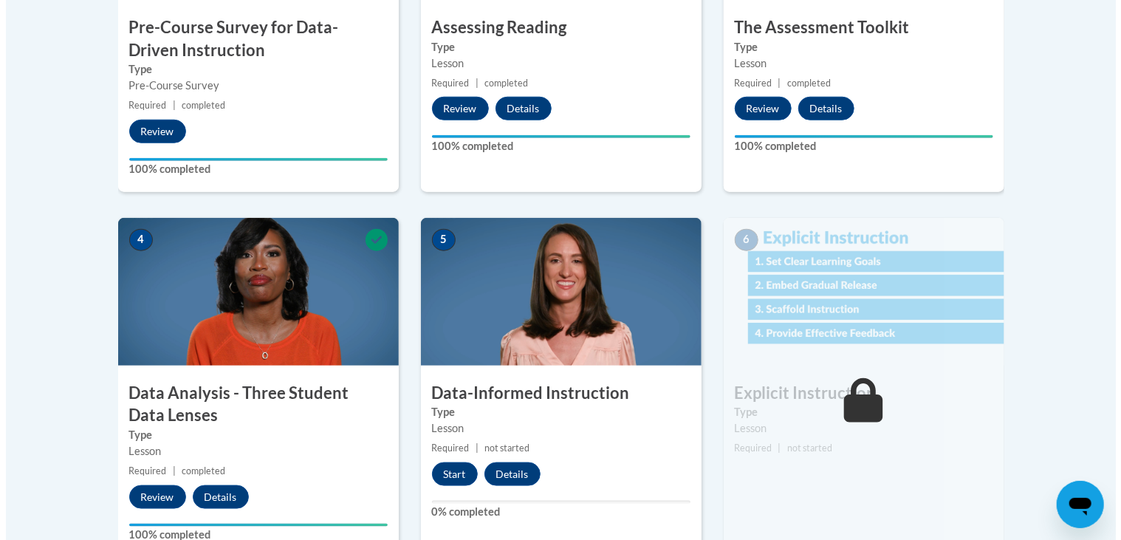
scroll to position [812, 0]
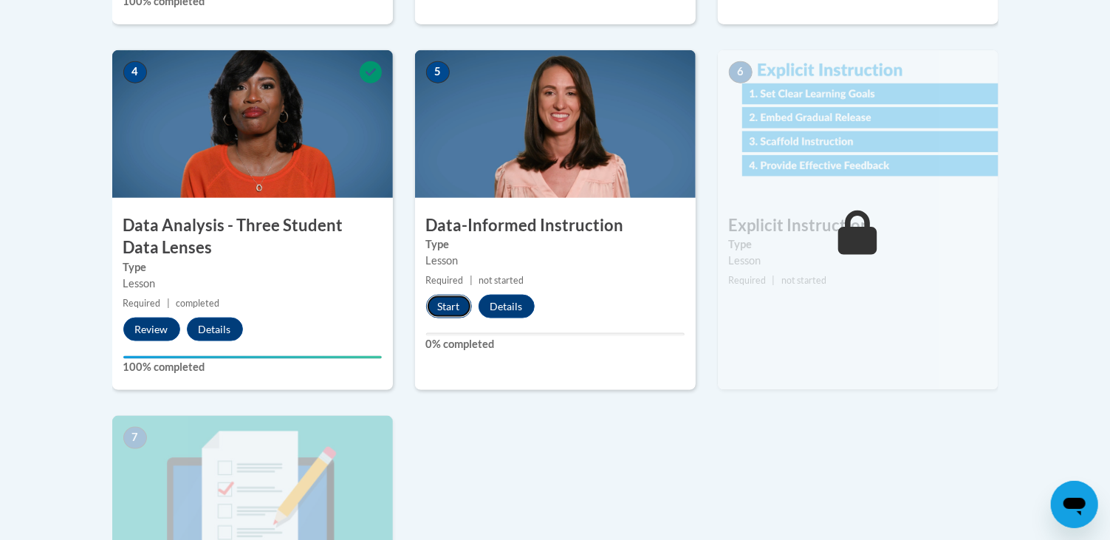
click at [435, 301] on button "Start" at bounding box center [449, 307] width 46 height 24
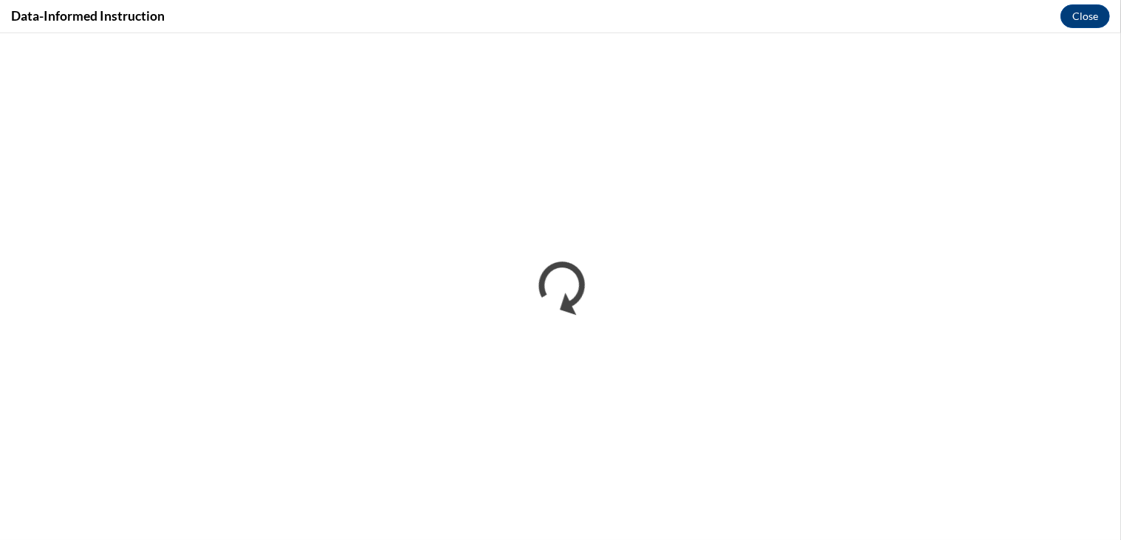
scroll to position [0, 0]
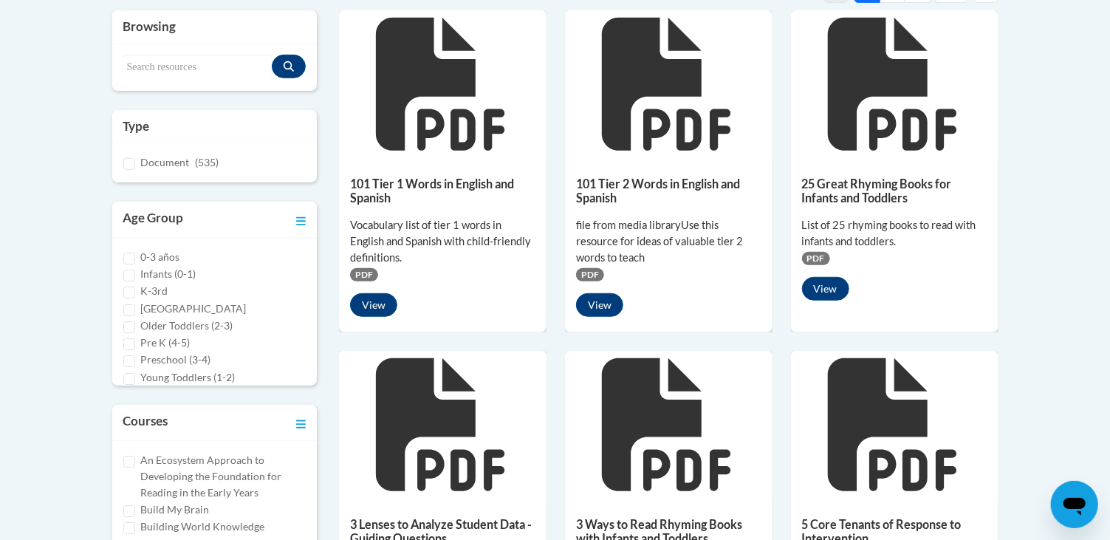
scroll to position [369, 0]
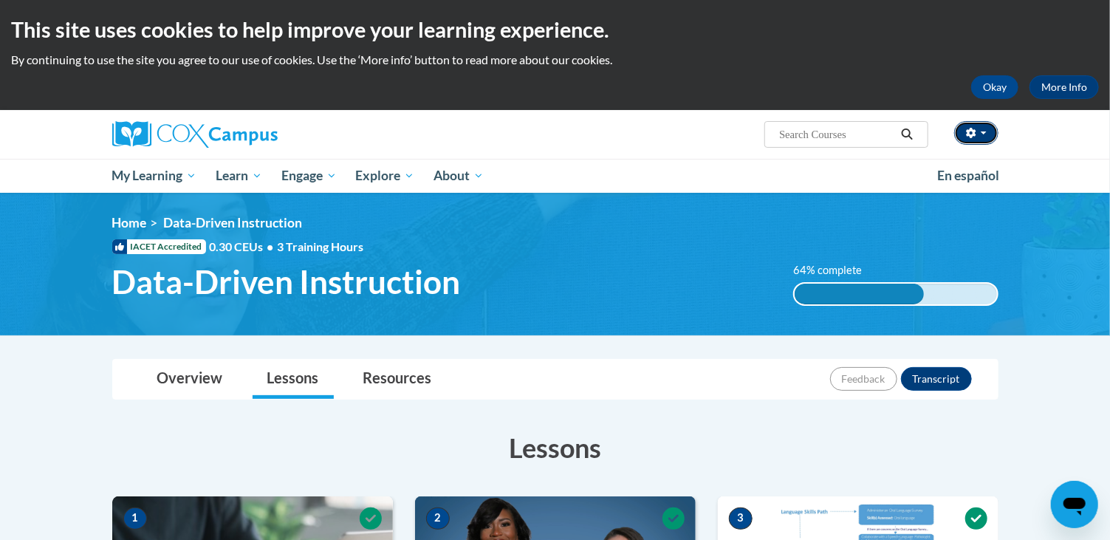
click at [984, 134] on span "button" at bounding box center [984, 132] width 6 height 3
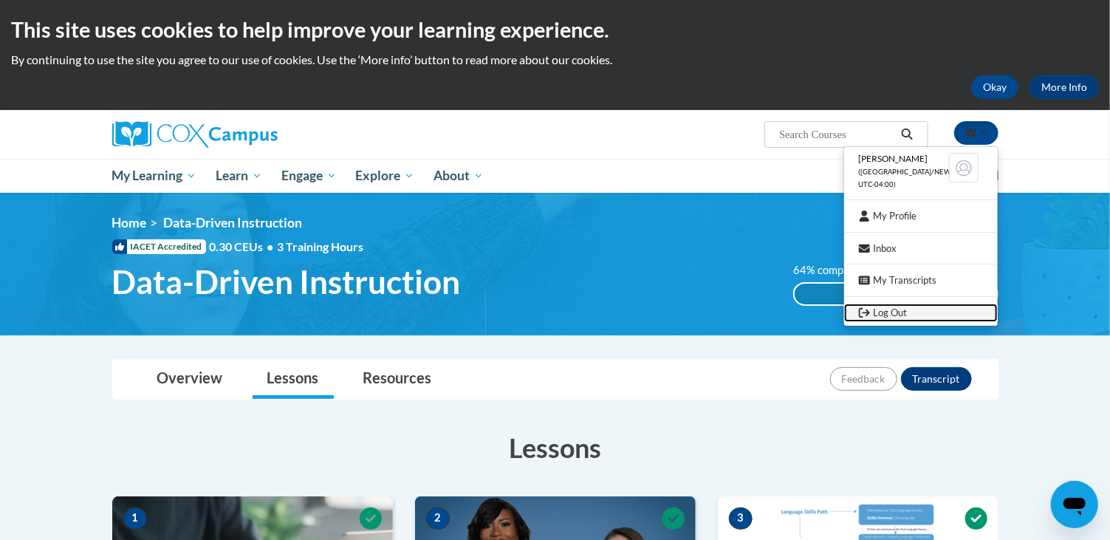
click at [942, 308] on link "Log Out" at bounding box center [921, 313] width 154 height 18
